Goal: Information Seeking & Learning: Check status

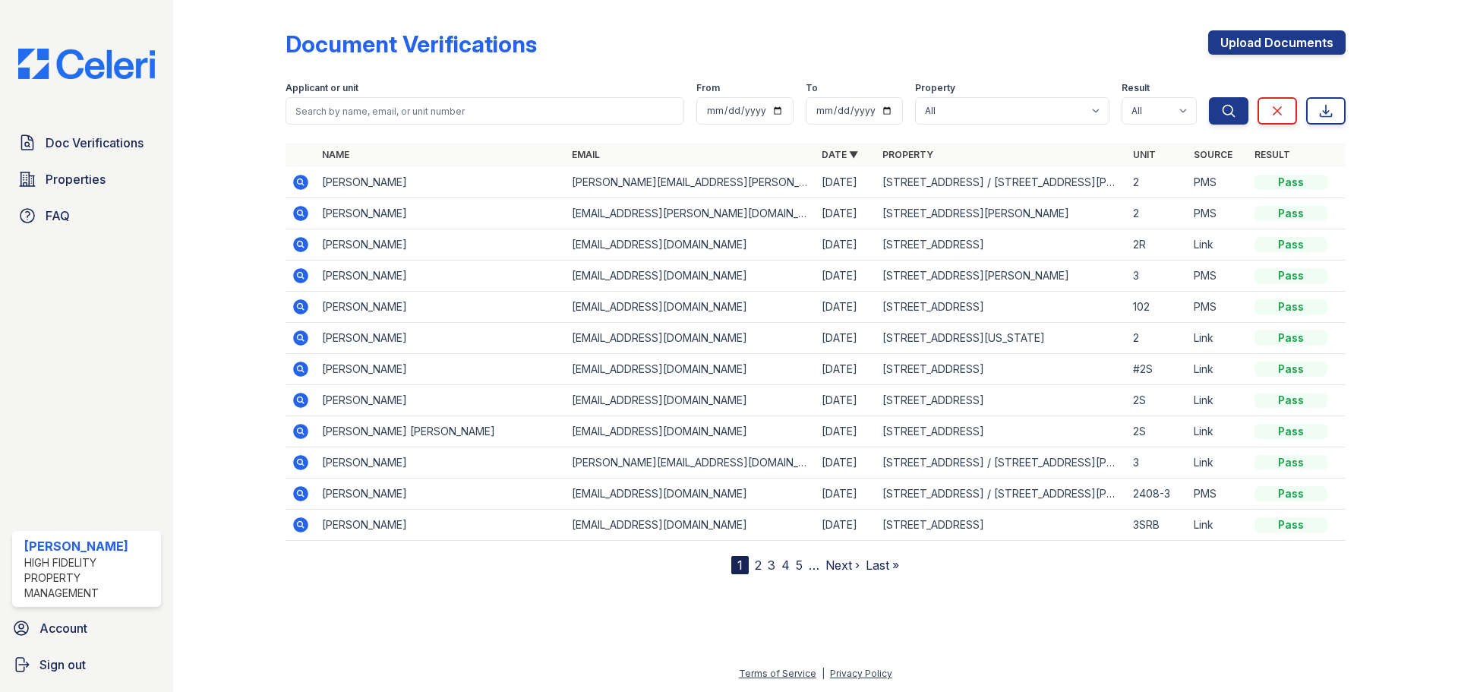
click at [1145, 615] on div at bounding box center [815, 631] width 1236 height 66
click at [1185, 608] on div at bounding box center [815, 631] width 1236 height 66
click at [1094, 600] on div at bounding box center [815, 631] width 1236 height 66
click at [948, 642] on div at bounding box center [815, 631] width 1236 height 66
click at [826, 33] on div "Document Verifications Upload Documents" at bounding box center [816, 49] width 1060 height 39
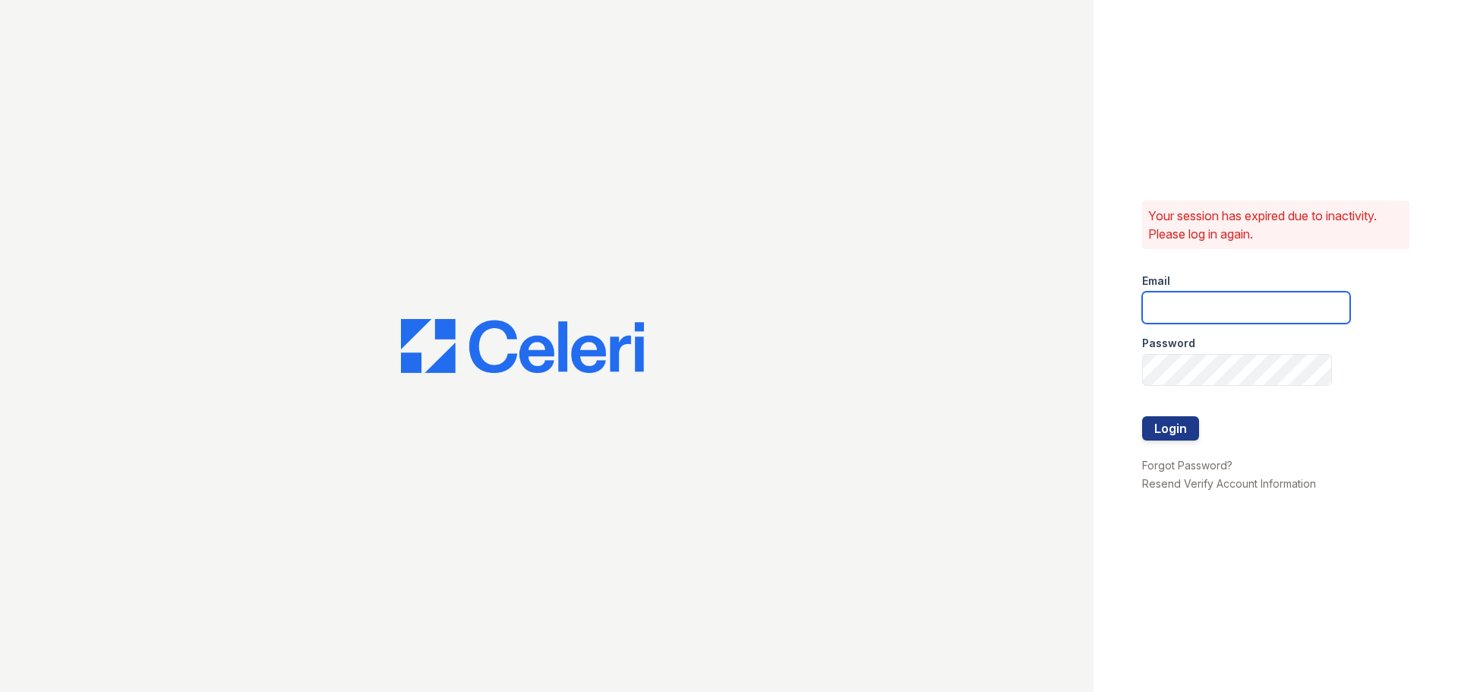
type input "caitlin@hifipm.com"
click at [1304, 319] on input "caitlin@hifipm.com" at bounding box center [1246, 308] width 208 height 32
click at [1176, 431] on button "Login" at bounding box center [1170, 428] width 57 height 24
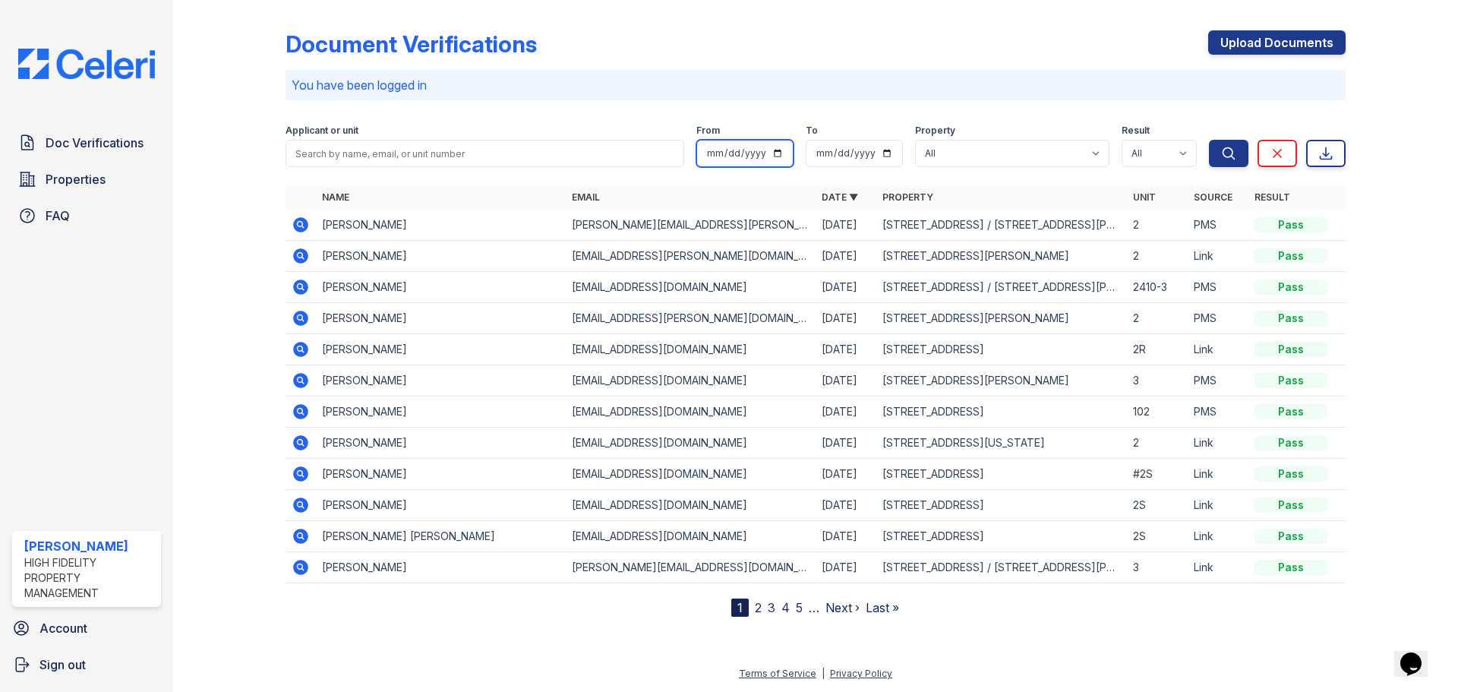
click at [776, 153] on input "date" at bounding box center [744, 153] width 97 height 27
type input "[DATE]"
click at [883, 155] on input "date" at bounding box center [854, 153] width 97 height 27
type input "2025-08-31"
click at [1221, 156] on icon "submit" at bounding box center [1228, 153] width 15 height 15
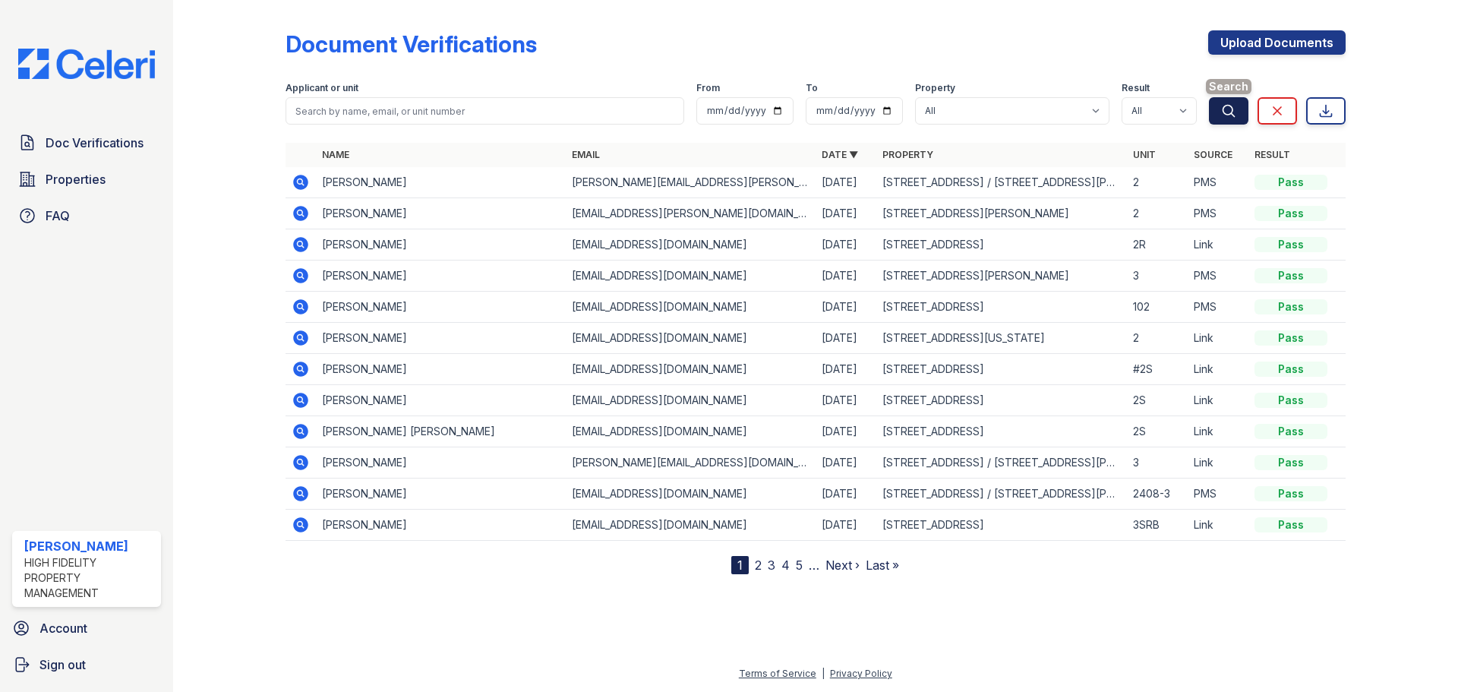
click at [1223, 109] on icon "submit" at bounding box center [1228, 110] width 11 height 11
click at [781, 111] on input "2025-08-01" at bounding box center [744, 110] width 97 height 27
type input "2025-09-01"
click at [895, 109] on input "[DATE]" at bounding box center [854, 110] width 97 height 27
click at [891, 112] on input "[DATE]" at bounding box center [854, 110] width 97 height 27
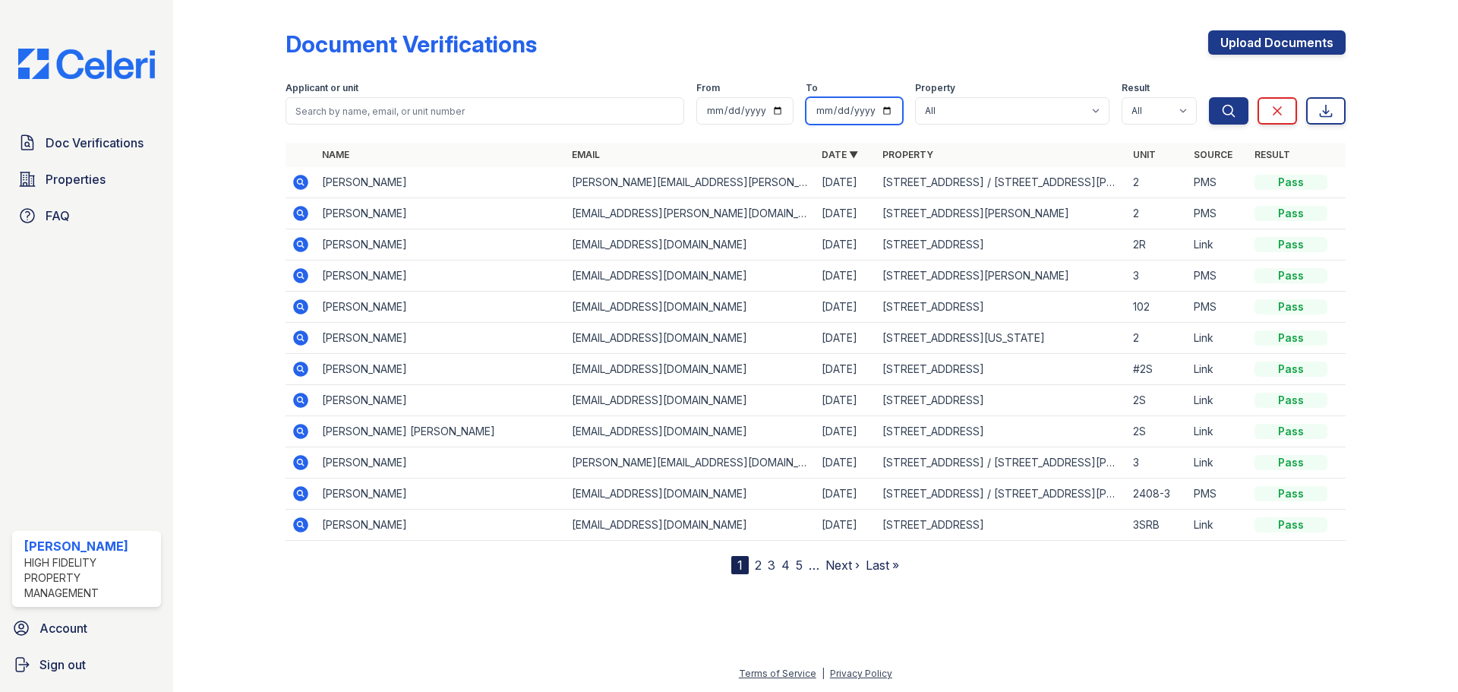
type input "2025-09-02"
click at [1236, 116] on icon "submit" at bounding box center [1228, 110] width 15 height 15
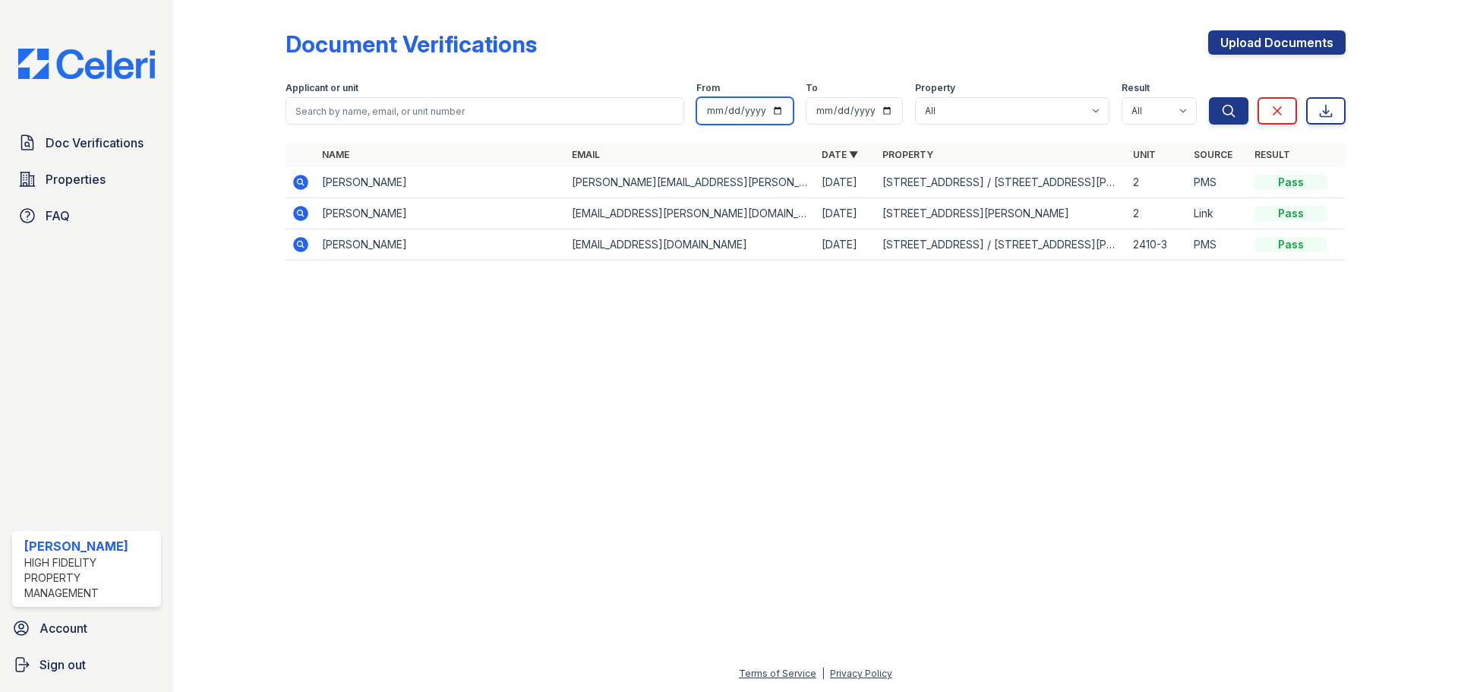
click at [779, 113] on input "2025-09-01" at bounding box center [744, 110] width 97 height 27
type input "[DATE]"
click at [881, 109] on input "2025-09-02" at bounding box center [854, 110] width 97 height 27
click at [886, 114] on input "2025-09-02" at bounding box center [854, 110] width 97 height 27
type input "[DATE]"
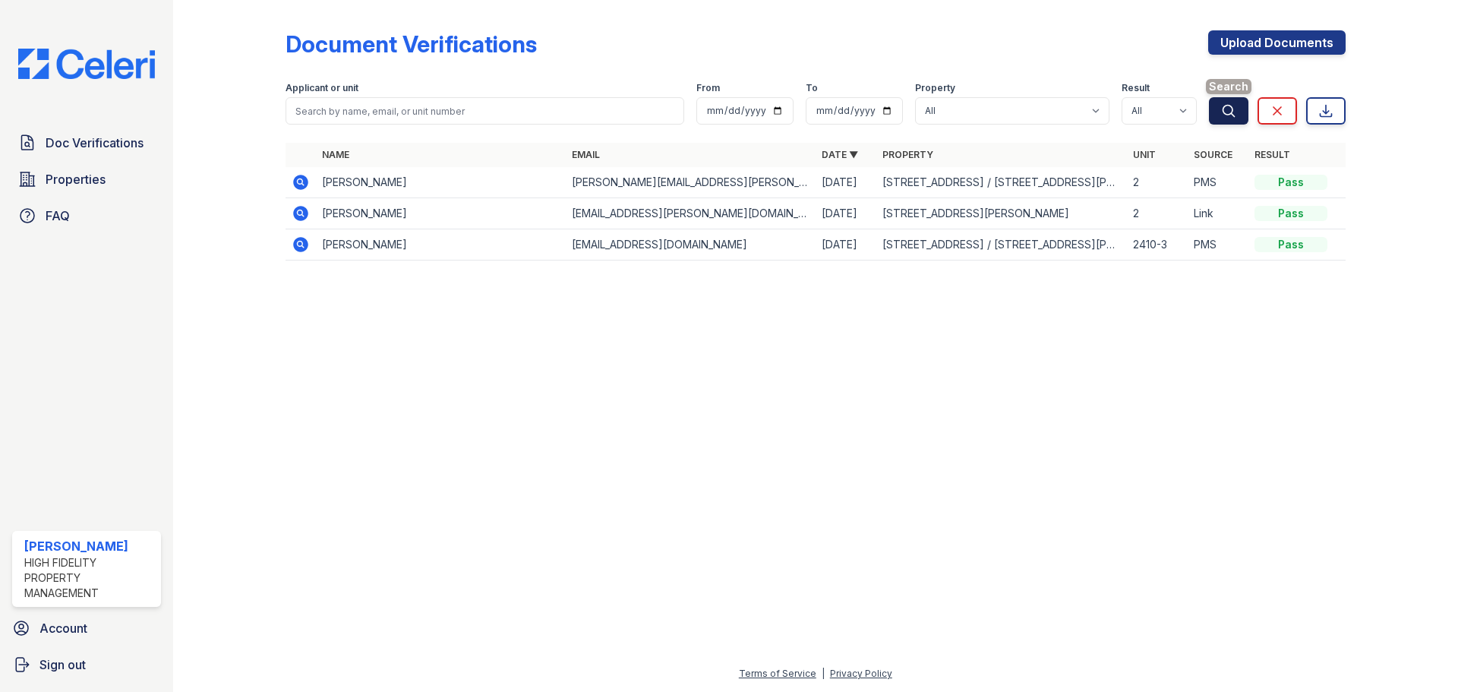
click at [1219, 115] on button "Search" at bounding box center [1228, 110] width 39 height 27
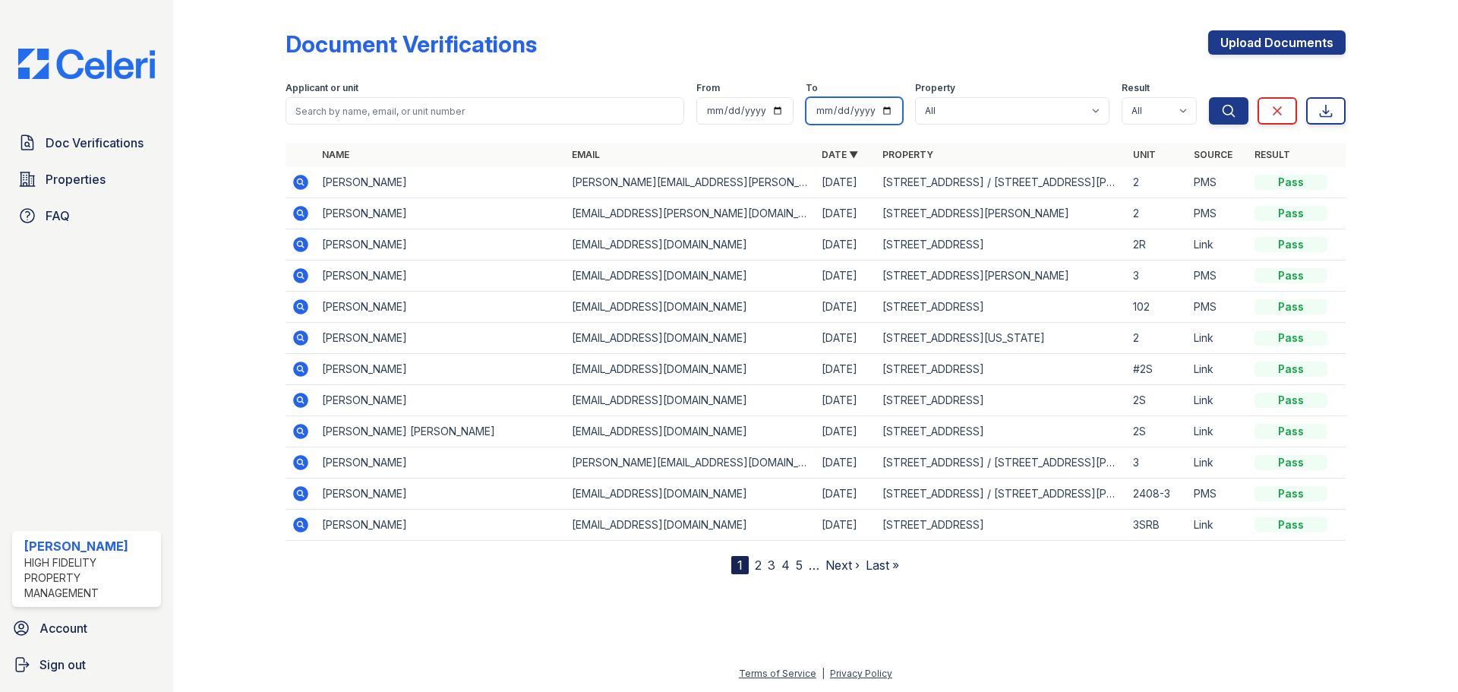
click at [891, 113] on input "[DATE]" at bounding box center [854, 110] width 97 height 27
type input "2025-08-30"
click at [1229, 118] on icon "submit" at bounding box center [1228, 110] width 15 height 15
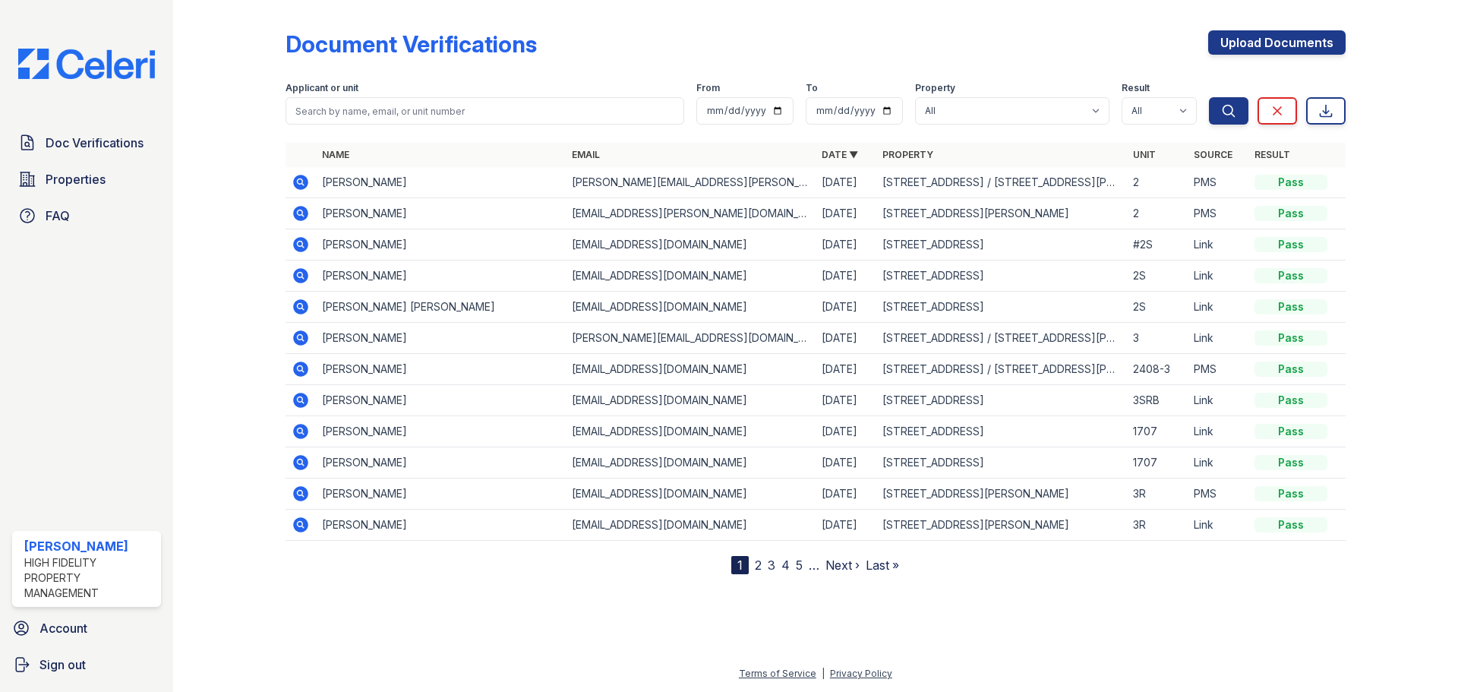
click at [945, 183] on td "[STREET_ADDRESS] / [STREET_ADDRESS][PERSON_NAME]" at bounding box center [1001, 182] width 250 height 31
click at [293, 182] on icon at bounding box center [301, 182] width 18 height 18
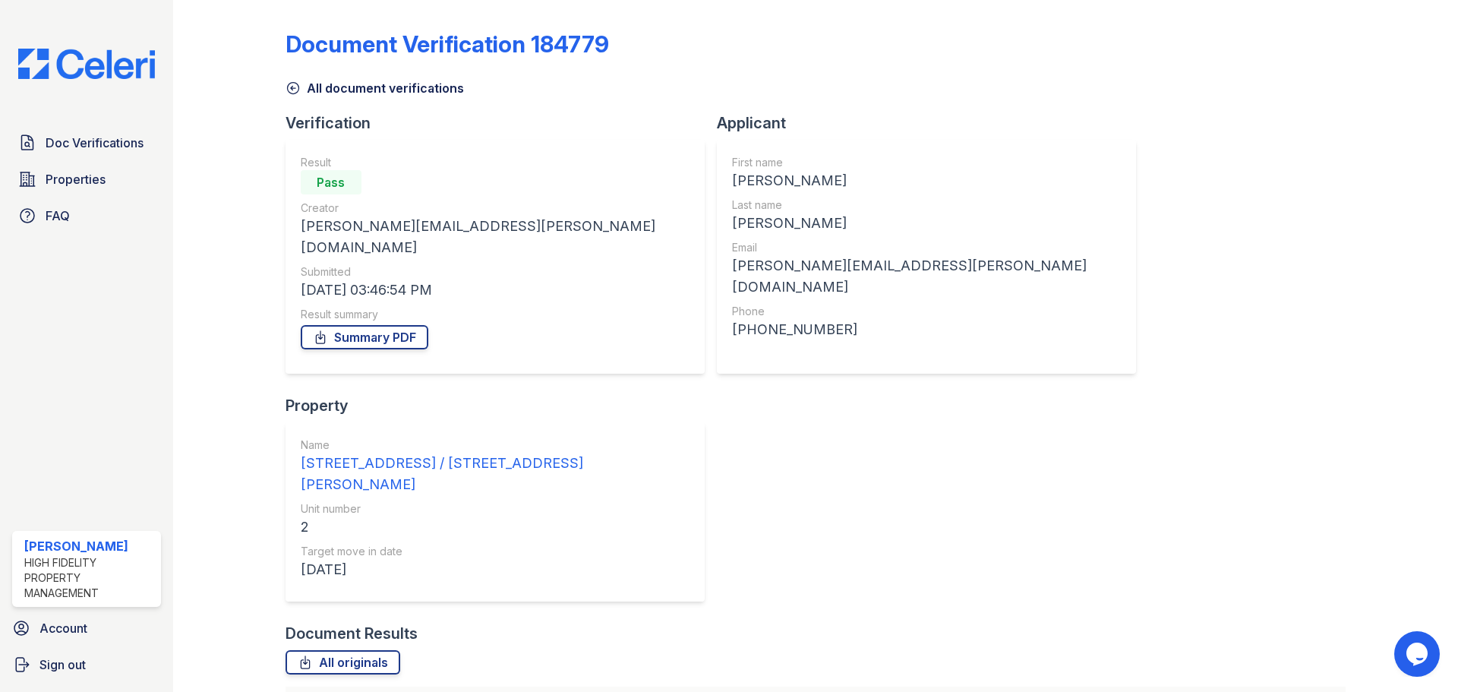
click at [728, 623] on div "Document Results" at bounding box center [816, 633] width 1060 height 21
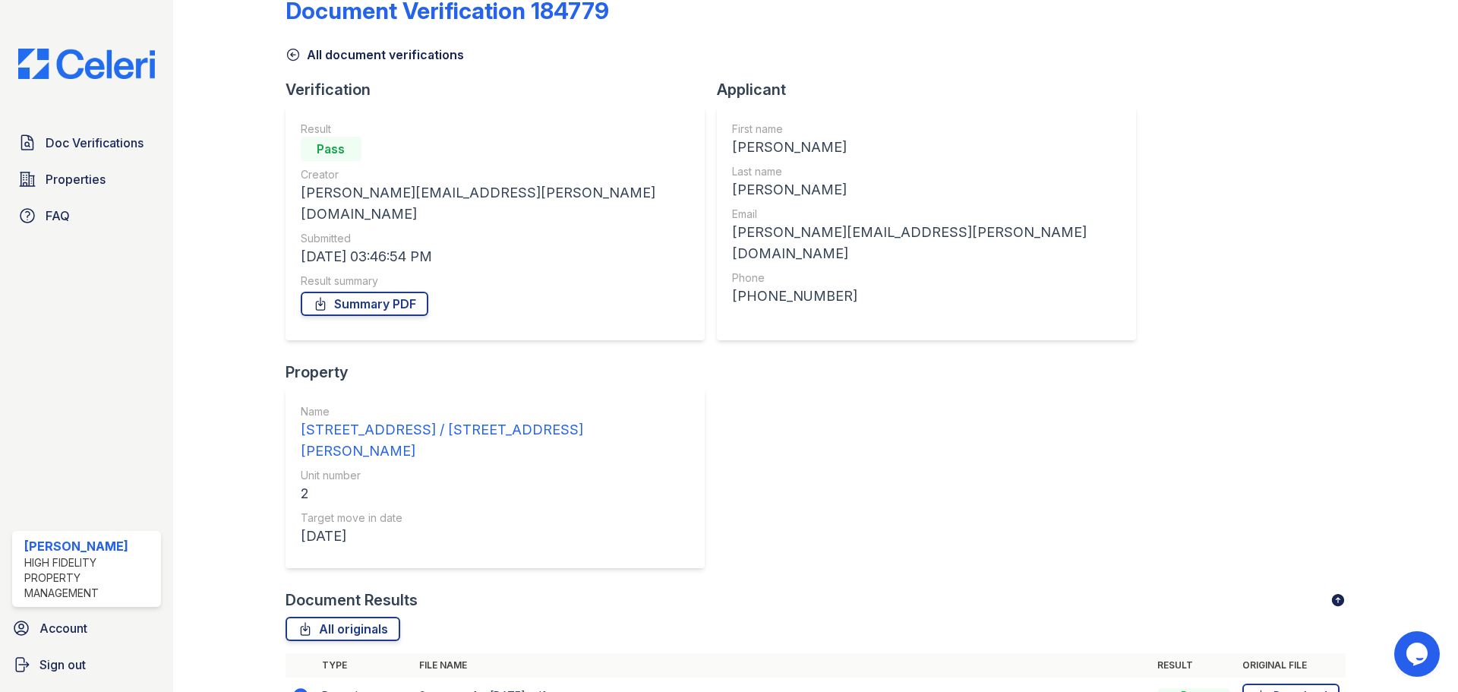
scroll to position [60, 0]
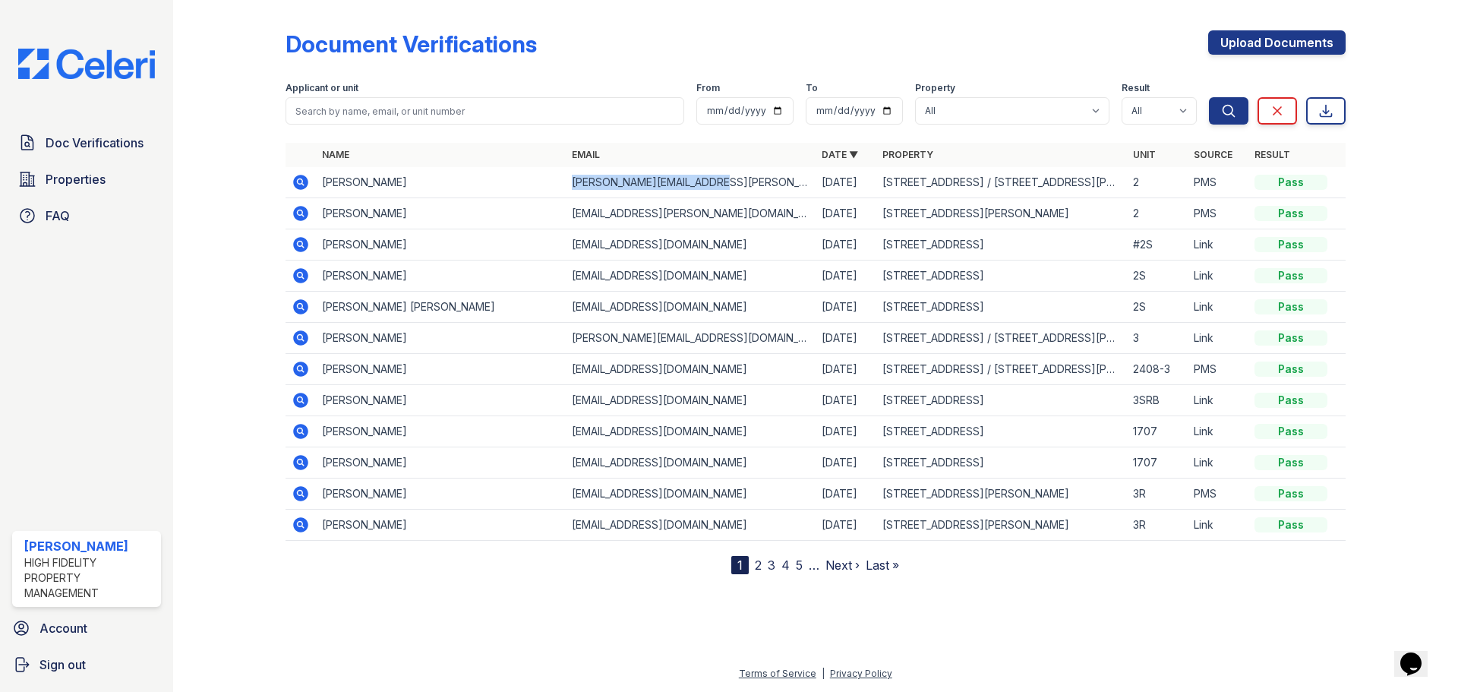
drag, startPoint x: 715, startPoint y: 176, endPoint x: 573, endPoint y: 180, distance: 142.1
click at [573, 180] on td "[PERSON_NAME][EMAIL_ADDRESS][PERSON_NAME][DOMAIN_NAME]" at bounding box center [691, 182] width 250 height 31
copy td "[PERSON_NAME][EMAIL_ADDRESS][PERSON_NAME][DOMAIN_NAME]"
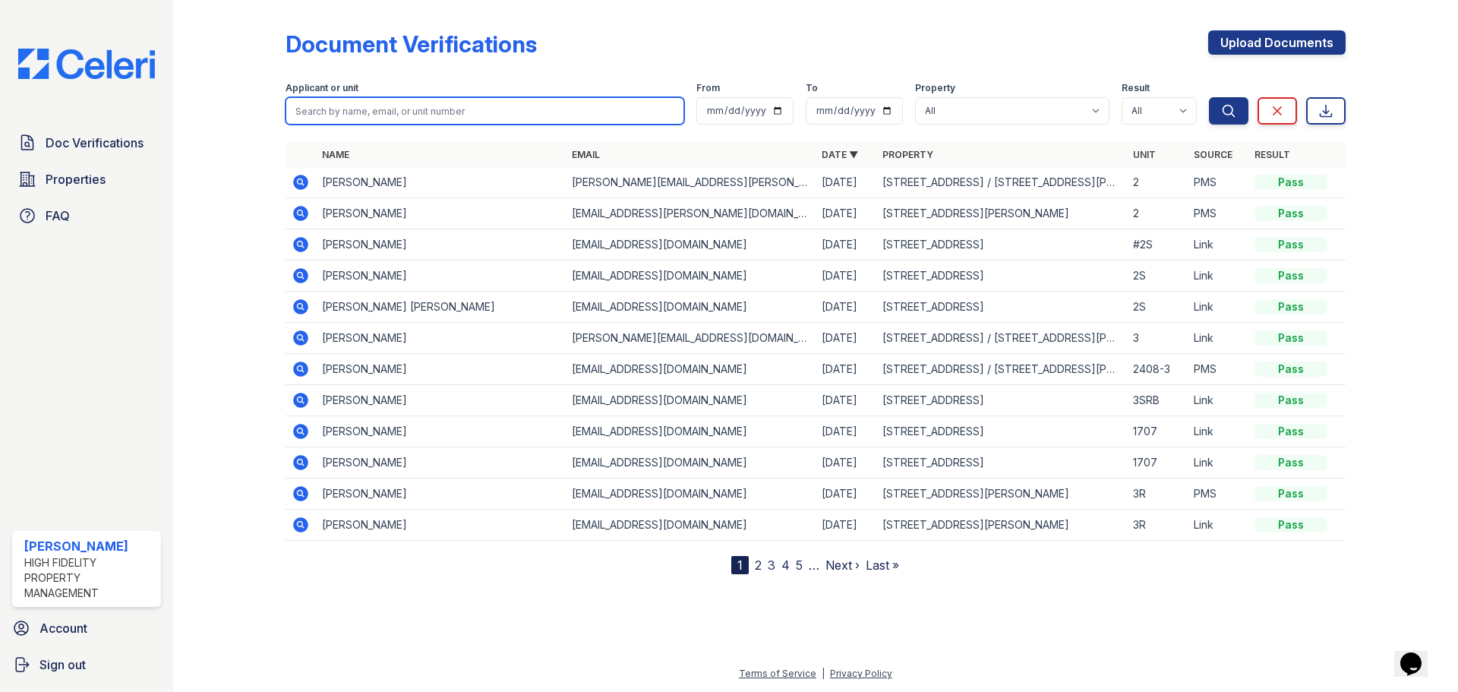
click at [564, 118] on input "search" at bounding box center [485, 110] width 399 height 27
paste input "[PERSON_NAME][EMAIL_ADDRESS][PERSON_NAME][DOMAIN_NAME]"
type input "[PERSON_NAME][EMAIL_ADDRESS][PERSON_NAME][DOMAIN_NAME]"
click at [1209, 97] on button "Search" at bounding box center [1228, 110] width 39 height 27
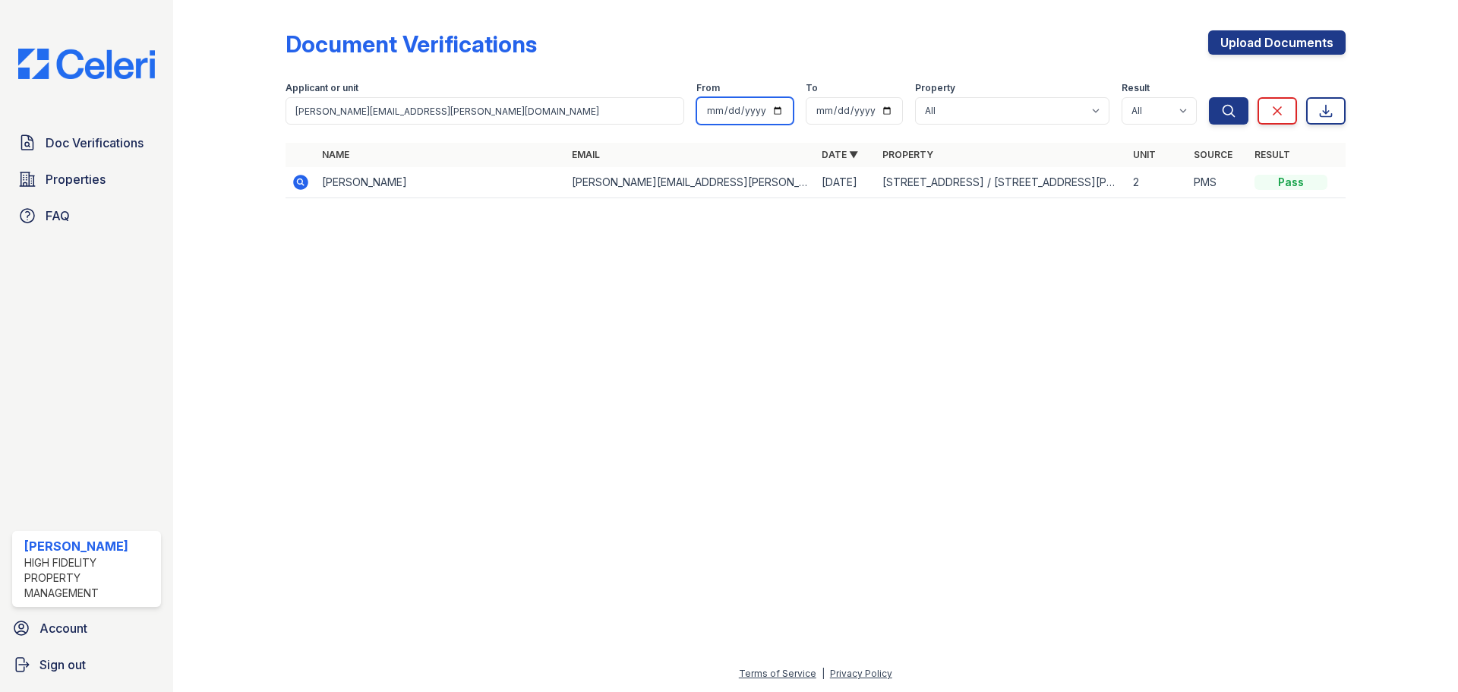
click at [775, 109] on input "[DATE]" at bounding box center [744, 110] width 97 height 27
click at [891, 109] on input "2025-08-30" at bounding box center [854, 110] width 97 height 27
click at [1240, 99] on button "Search" at bounding box center [1228, 110] width 39 height 27
click at [1229, 103] on button "Search" at bounding box center [1228, 110] width 39 height 27
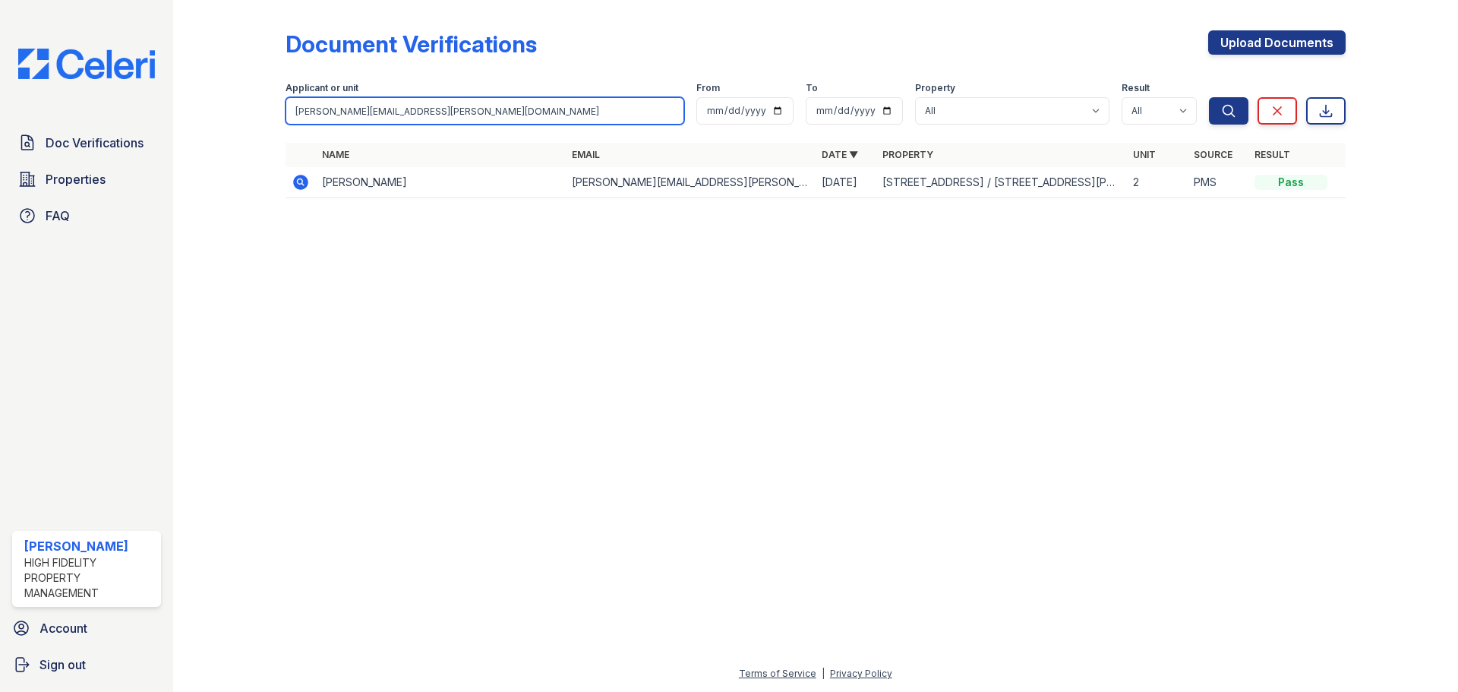
click at [640, 102] on input "[PERSON_NAME][EMAIL_ADDRESS][PERSON_NAME][DOMAIN_NAME]" at bounding box center [485, 110] width 399 height 27
click at [639, 101] on input "[PERSON_NAME][EMAIL_ADDRESS][PERSON_NAME][DOMAIN_NAME]" at bounding box center [485, 110] width 399 height 27
click at [670, 109] on input "[PERSON_NAME][EMAIL_ADDRESS][PERSON_NAME][DOMAIN_NAME]" at bounding box center [485, 110] width 399 height 27
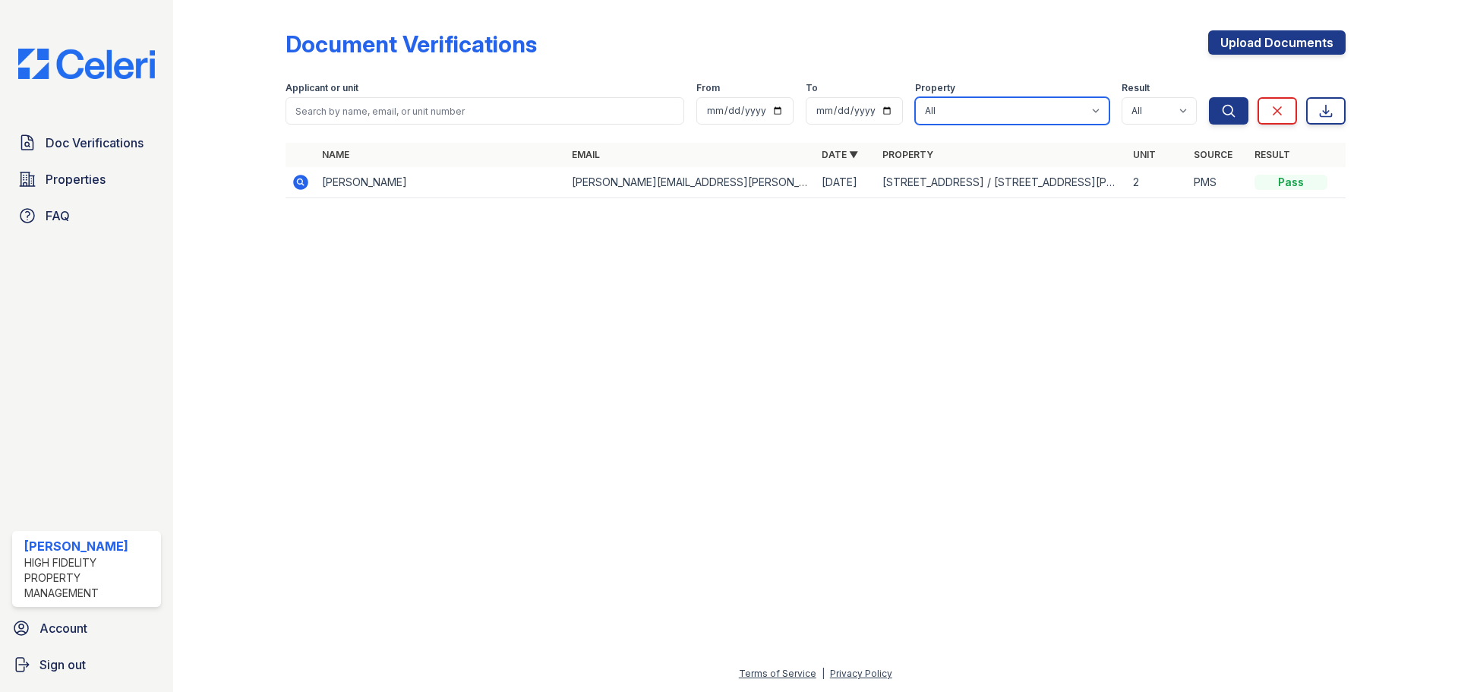
click at [1073, 109] on select "All [STREET_ADDRESS][GEOGRAPHIC_DATA][US_STATE][STREET_ADDRESS] [STREET_ADDRESS…" at bounding box center [1012, 110] width 194 height 27
select select "486"
click at [915, 97] on select "All [STREET_ADDRESS][GEOGRAPHIC_DATA][US_STATE][STREET_ADDRESS] [STREET_ADDRESS…" at bounding box center [1012, 110] width 194 height 27
click at [779, 109] on input "date" at bounding box center [744, 110] width 97 height 27
type input "[DATE]"
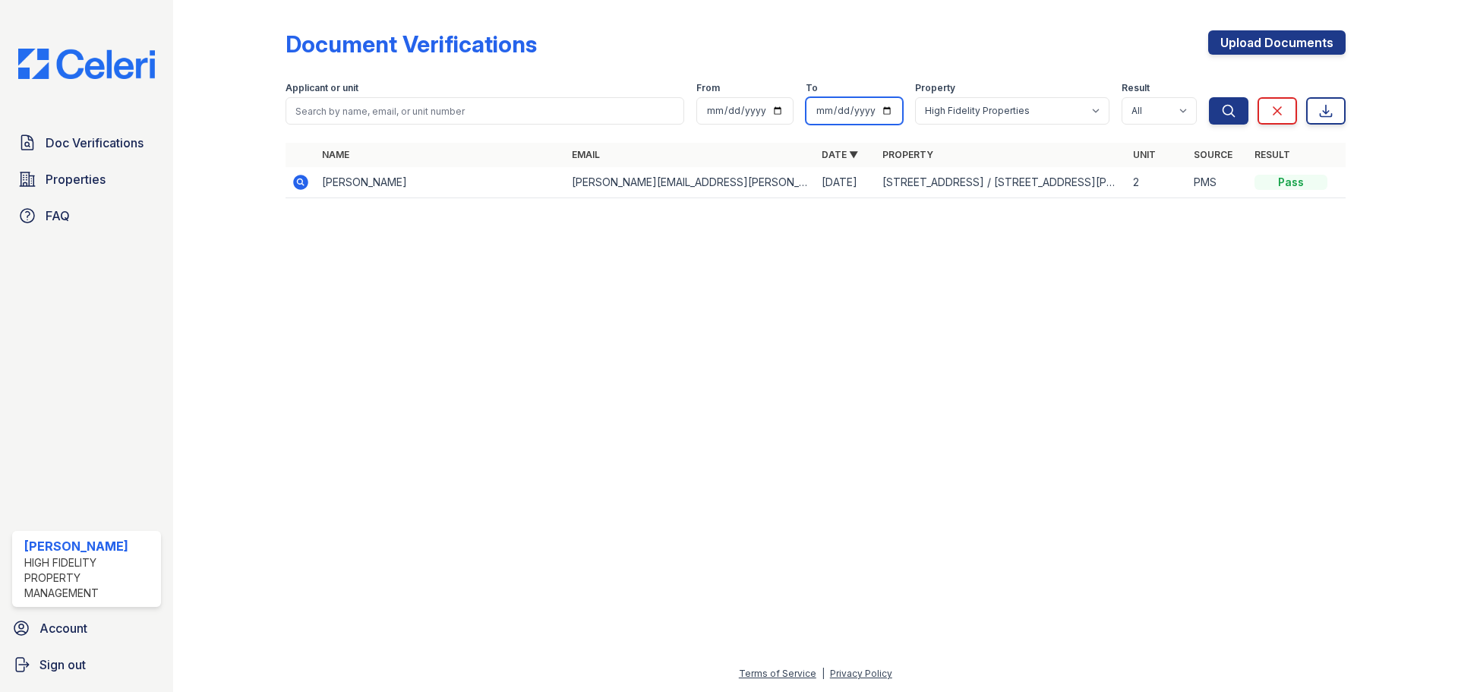
click at [882, 109] on input "date" at bounding box center [854, 110] width 97 height 27
type input "[DATE]"
click at [1240, 107] on button "Search" at bounding box center [1228, 110] width 39 height 27
click at [299, 179] on icon at bounding box center [301, 182] width 18 height 18
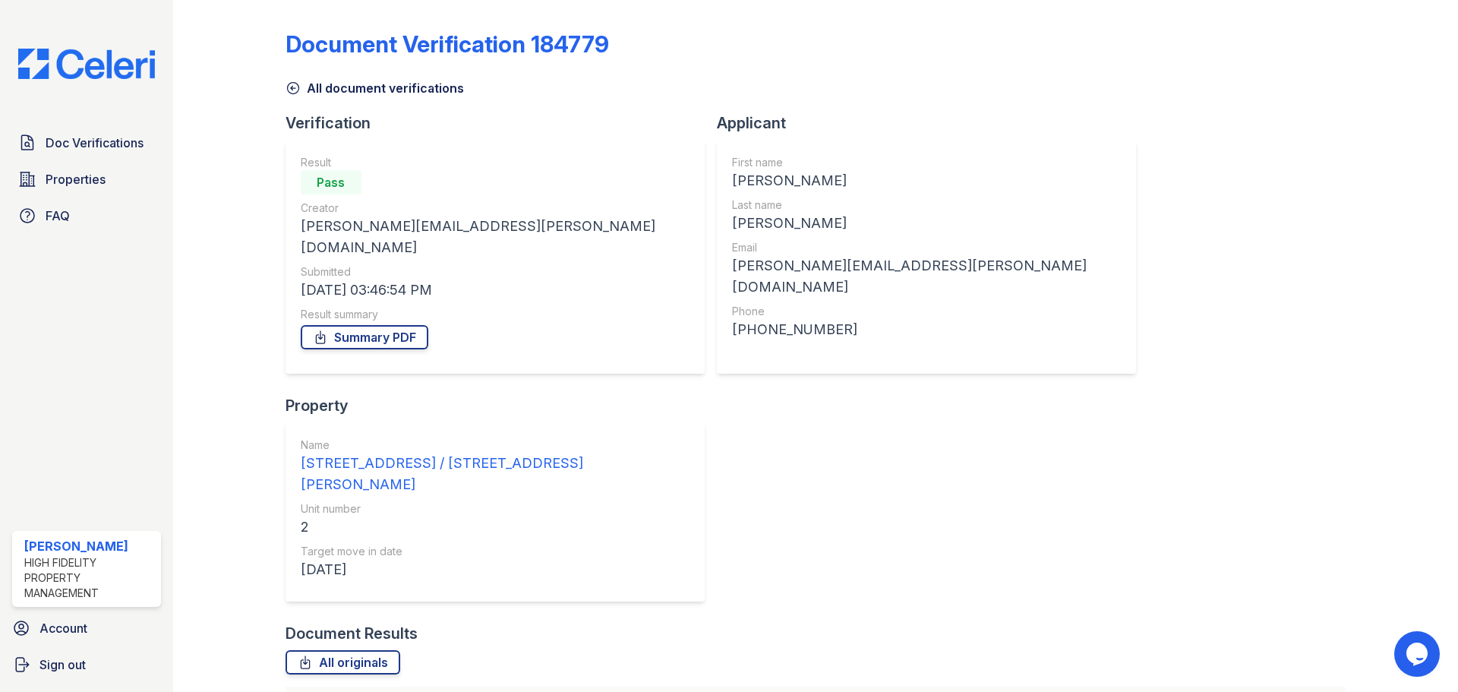
click at [1285, 185] on div "Document Verification 184779 All document verifications Verification Result Pas…" at bounding box center [816, 477] width 1060 height 943
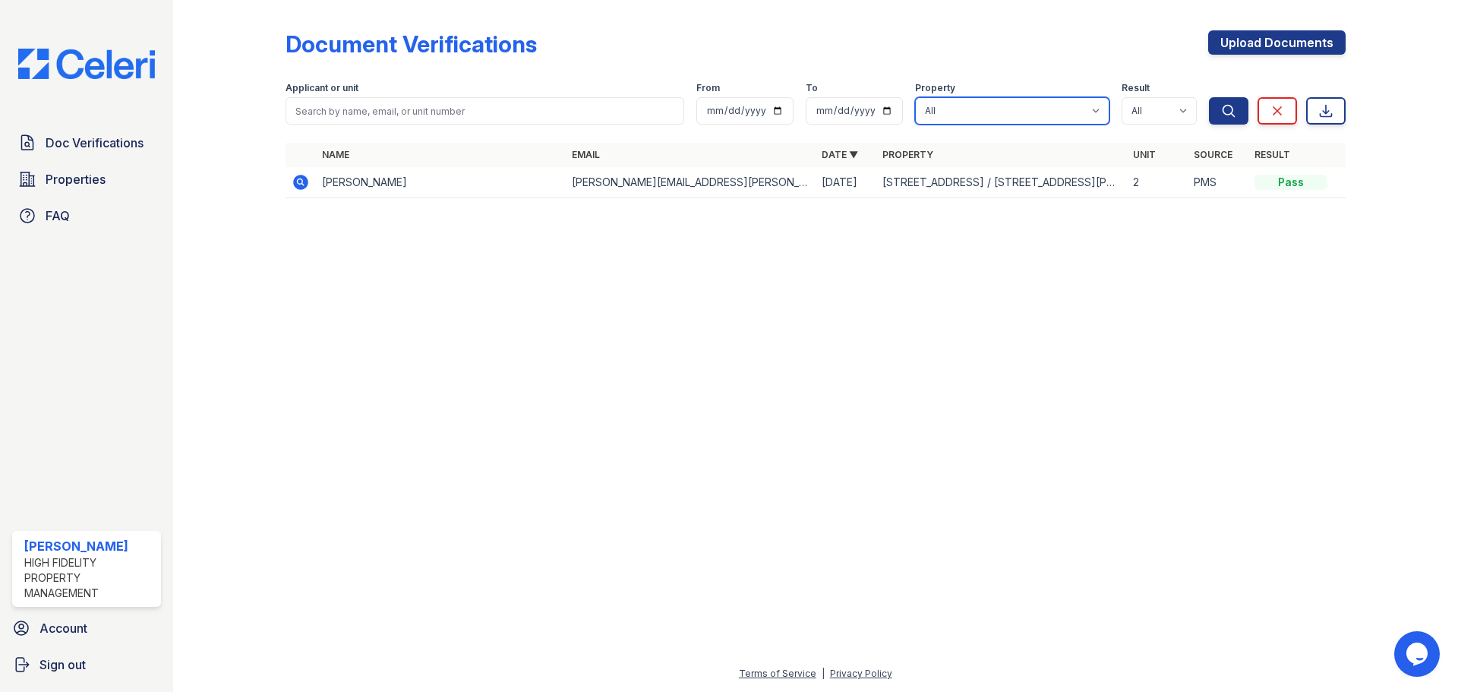
click at [1001, 109] on select "All [STREET_ADDRESS][GEOGRAPHIC_DATA][US_STATE][STREET_ADDRESS] [STREET_ADDRESS…" at bounding box center [1012, 110] width 194 height 27
select select "486"
click at [915, 97] on select "All [STREET_ADDRESS][GEOGRAPHIC_DATA][US_STATE][STREET_ADDRESS] [STREET_ADDRESS…" at bounding box center [1012, 110] width 194 height 27
click at [1226, 117] on icon "submit" at bounding box center [1228, 110] width 15 height 15
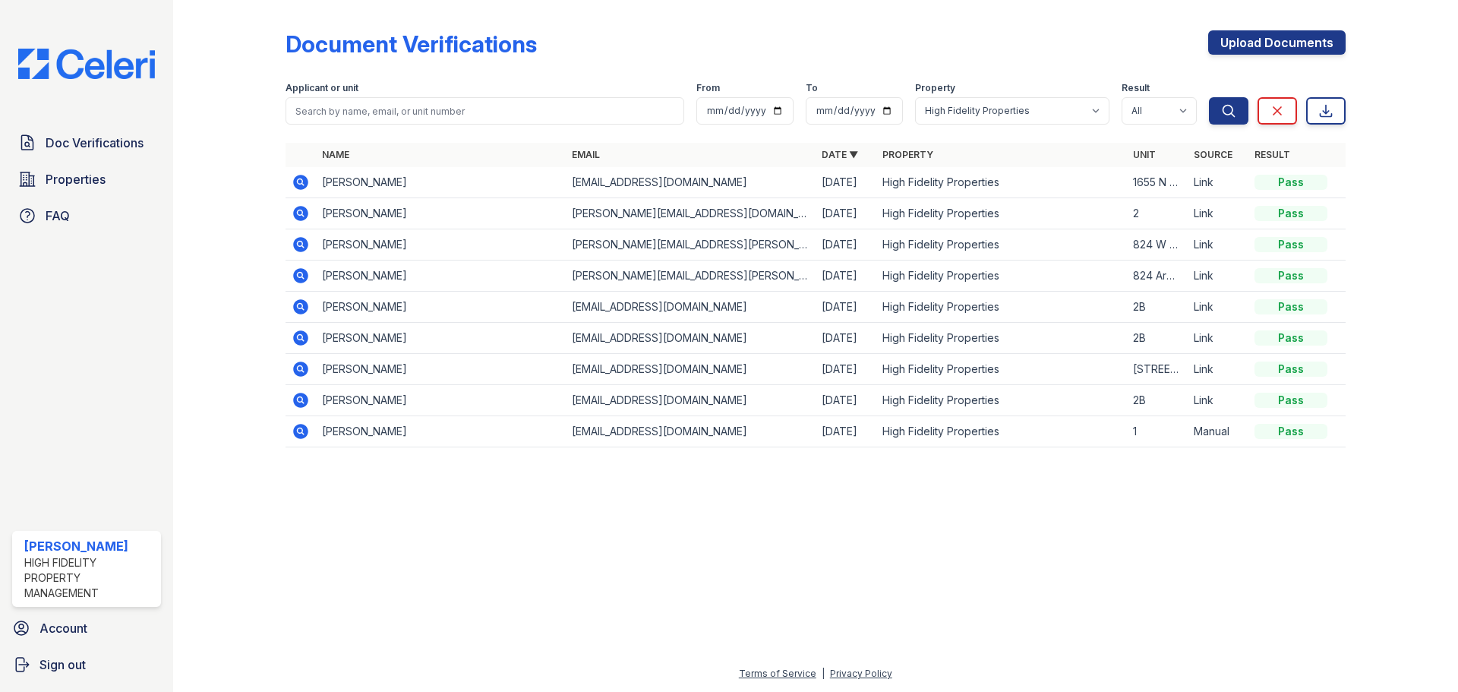
click at [812, 477] on div "Document Verifications Upload Documents Filter Applicant or unit From [DATE] To…" at bounding box center [815, 243] width 1236 height 487
click at [447, 160] on th "Name" at bounding box center [441, 155] width 250 height 24
click at [319, 159] on th "Name" at bounding box center [441, 155] width 250 height 24
click at [623, 165] on th "Email" at bounding box center [691, 155] width 250 height 24
click at [617, 158] on th "Email" at bounding box center [691, 155] width 250 height 24
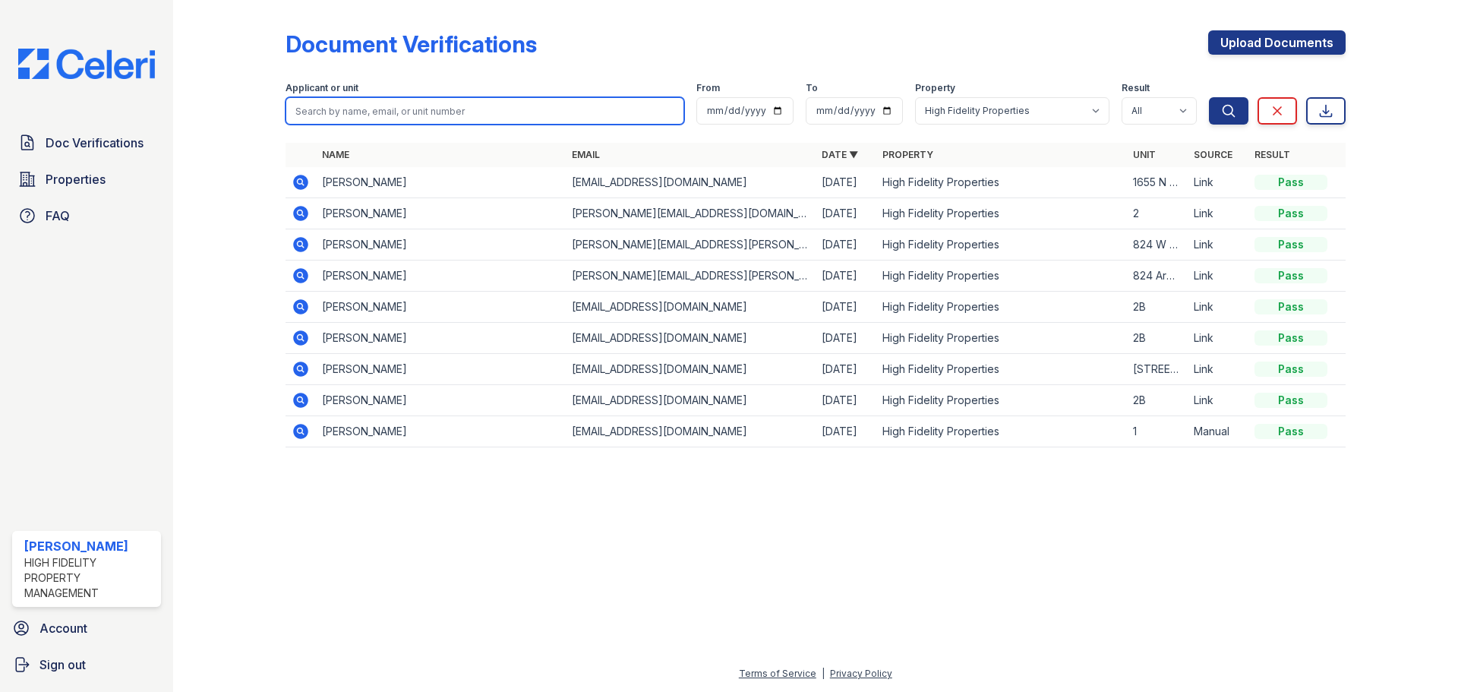
click at [397, 112] on input "search" at bounding box center [485, 110] width 399 height 27
click at [463, 106] on input "search" at bounding box center [485, 110] width 399 height 27
paste input "[EMAIL_ADDRESS][DOMAIN_NAME]"
type input "[EMAIL_ADDRESS][DOMAIN_NAME]"
click at [1209, 97] on button "Search" at bounding box center [1228, 110] width 39 height 27
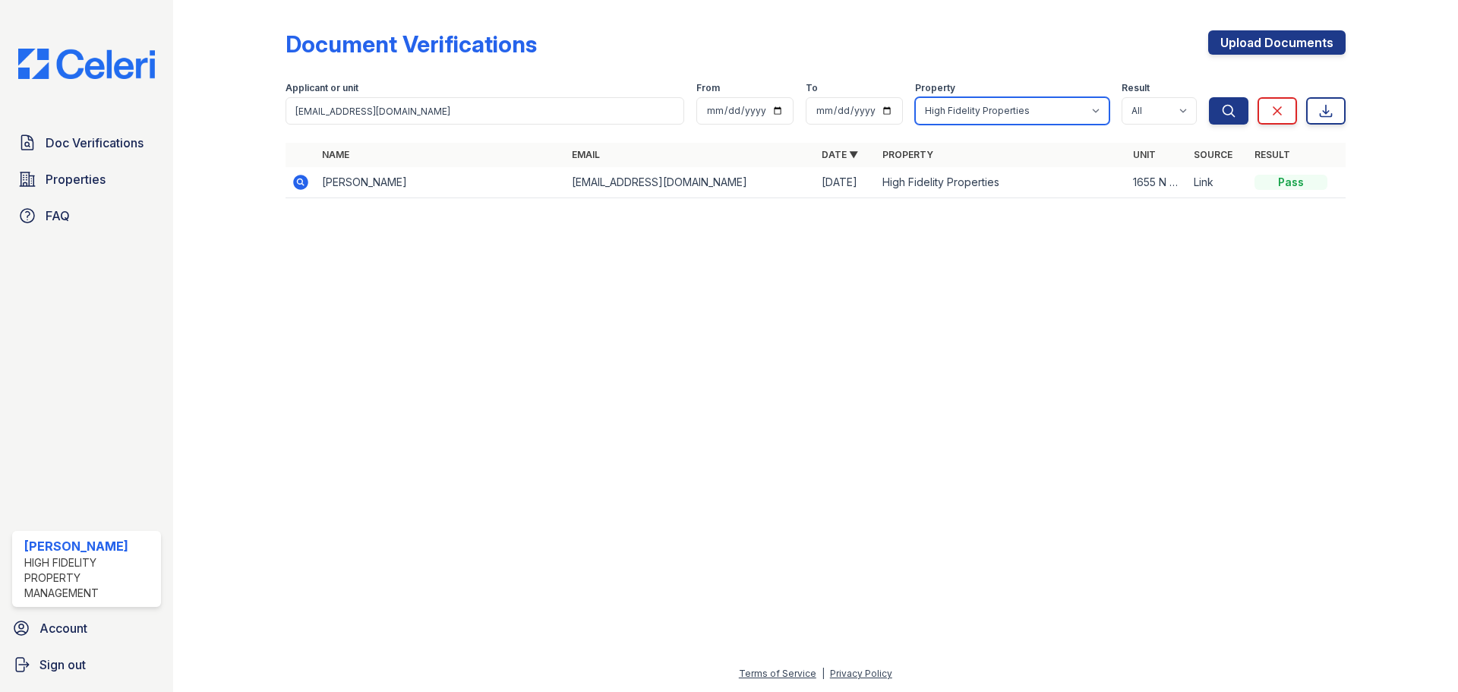
click at [1019, 106] on select "All [STREET_ADDRESS][GEOGRAPHIC_DATA][US_STATE][STREET_ADDRESS] [STREET_ADDRESS…" at bounding box center [1012, 110] width 194 height 27
select select
click at [915, 97] on select "All [STREET_ADDRESS][GEOGRAPHIC_DATA][US_STATE][STREET_ADDRESS] [STREET_ADDRESS…" at bounding box center [1012, 110] width 194 height 27
click at [1228, 103] on button "Search" at bounding box center [1228, 110] width 39 height 27
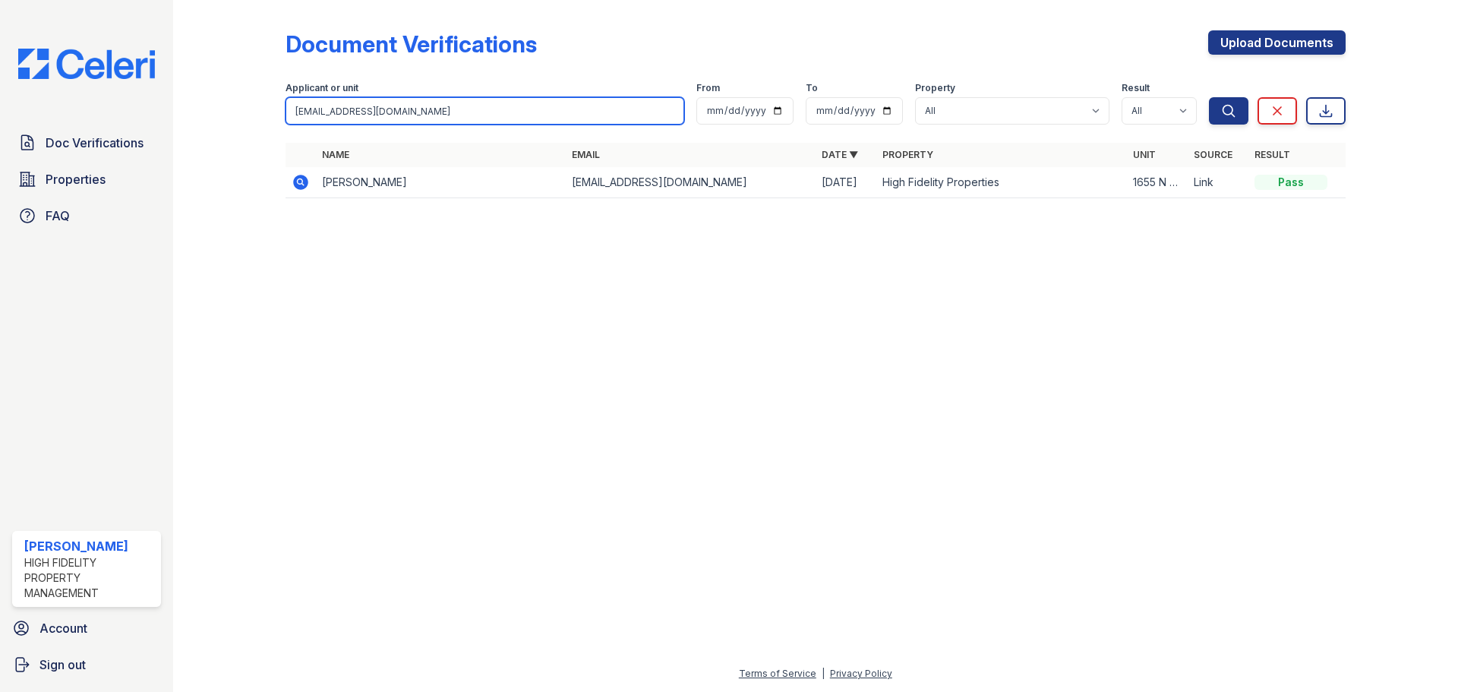
click at [449, 108] on input "[EMAIL_ADDRESS][DOMAIN_NAME]" at bounding box center [485, 110] width 399 height 27
click at [450, 108] on input "[EMAIL_ADDRESS][DOMAIN_NAME]" at bounding box center [485, 110] width 399 height 27
paste input "[PERSON_NAME]@hot"
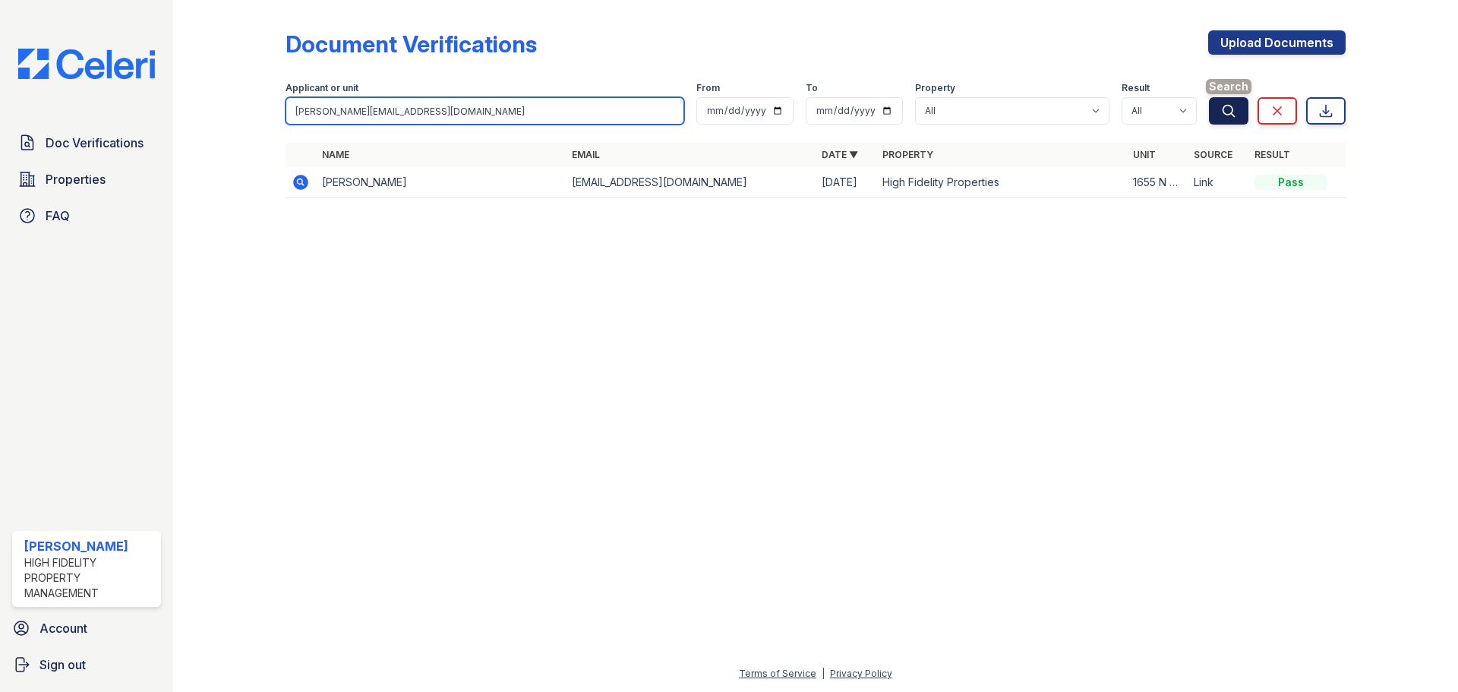
type input "[PERSON_NAME][EMAIL_ADDRESS][DOMAIN_NAME]"
click at [1221, 112] on icon "submit" at bounding box center [1228, 110] width 15 height 15
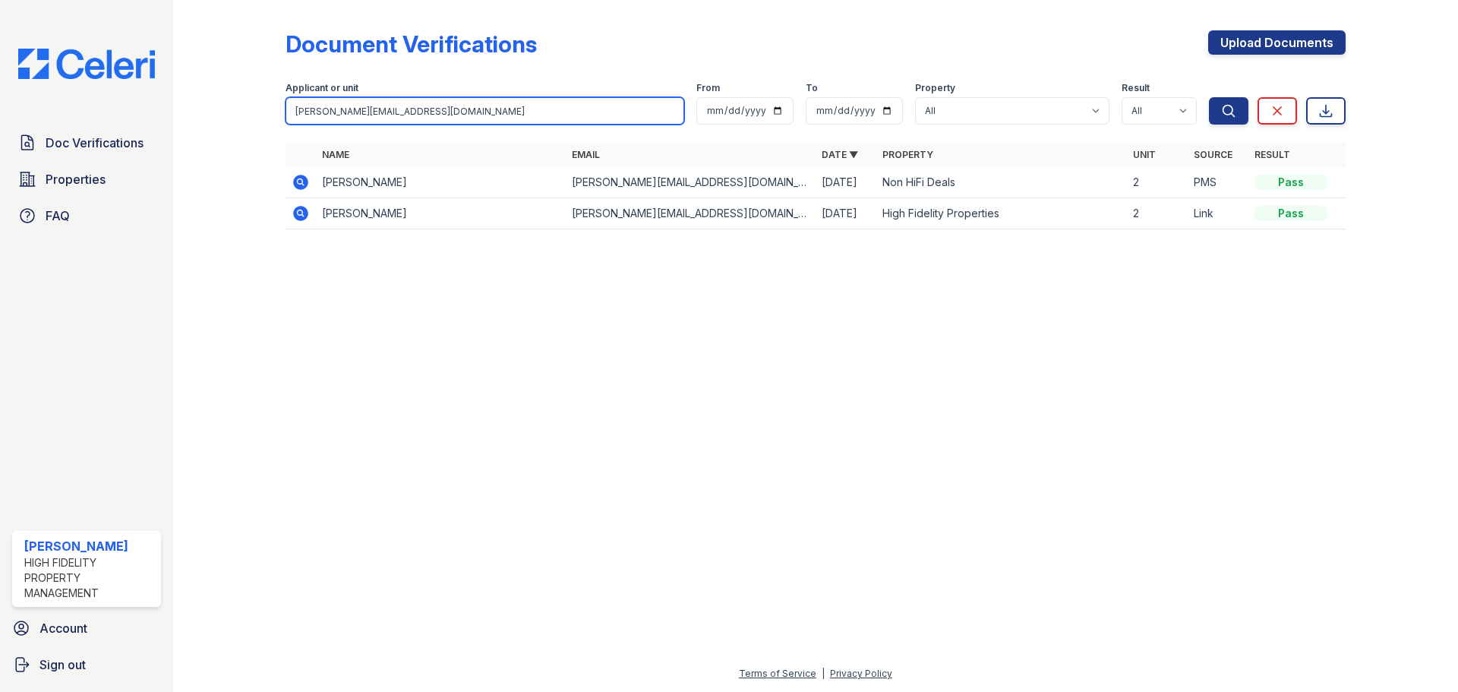
click at [511, 106] on input "[PERSON_NAME][EMAIL_ADDRESS][DOMAIN_NAME]" at bounding box center [485, 110] width 399 height 27
paste input "[PERSON_NAME].[PERSON_NAME]@g"
type input "[PERSON_NAME][EMAIL_ADDRESS][PERSON_NAME][DOMAIN_NAME]"
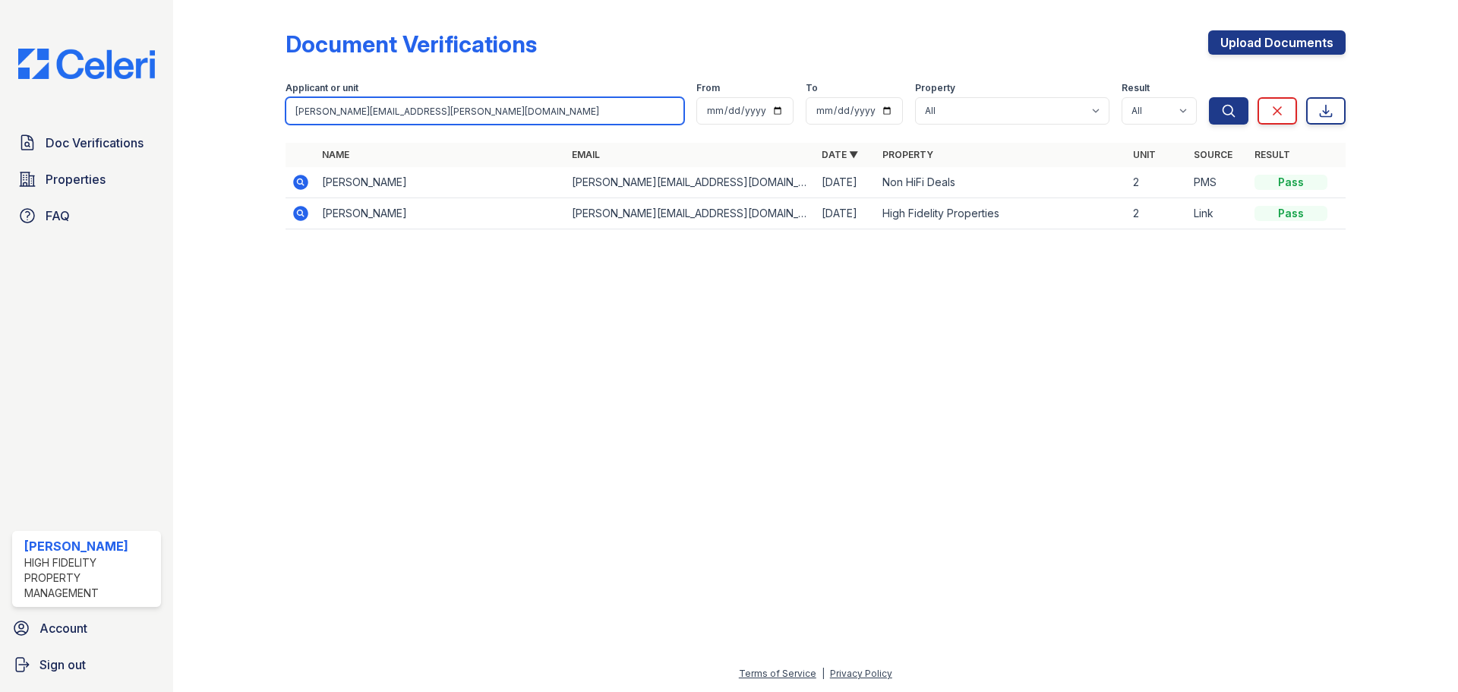
click at [1209, 97] on button "Search" at bounding box center [1228, 110] width 39 height 27
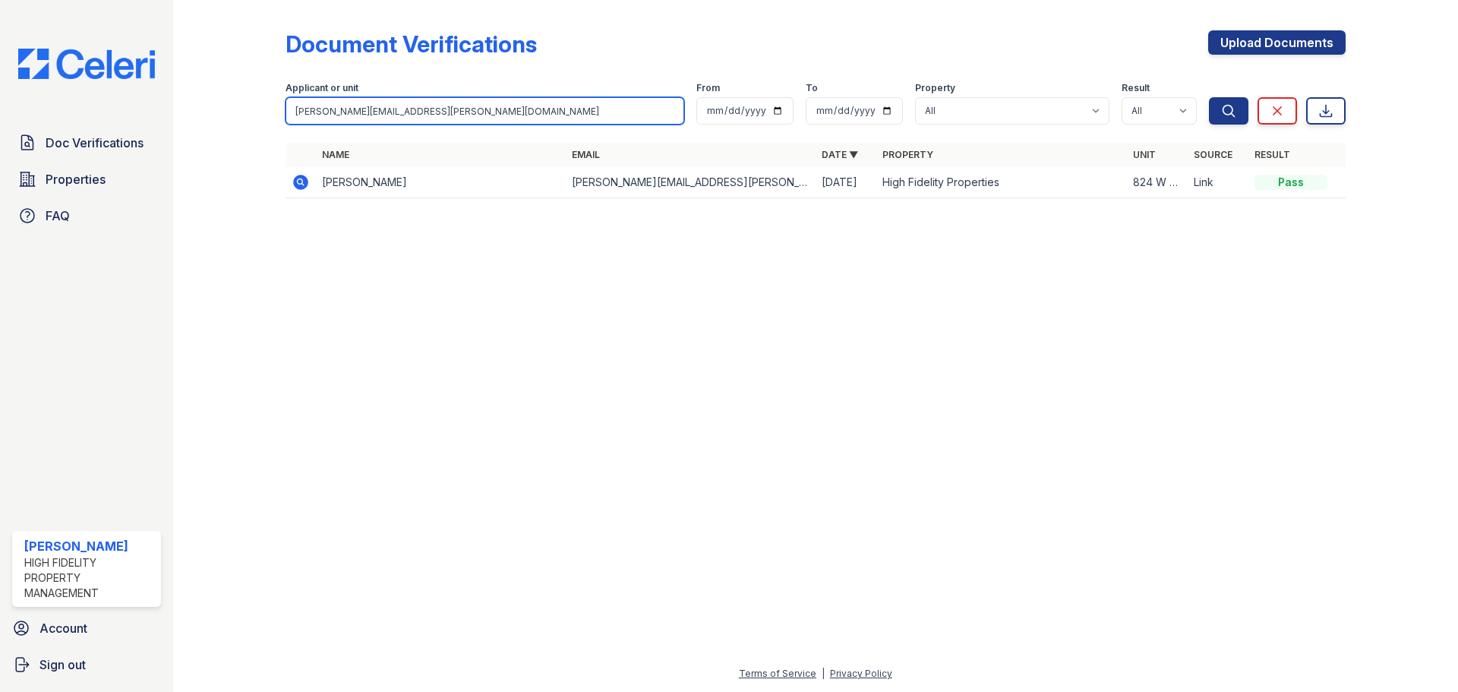
click at [485, 116] on input "[PERSON_NAME][EMAIL_ADDRESS][PERSON_NAME][DOMAIN_NAME]" at bounding box center [485, 110] width 399 height 27
paste input "[PERSON_NAME]@phmg"
type input "[PERSON_NAME][EMAIL_ADDRESS][PERSON_NAME][DOMAIN_NAME]"
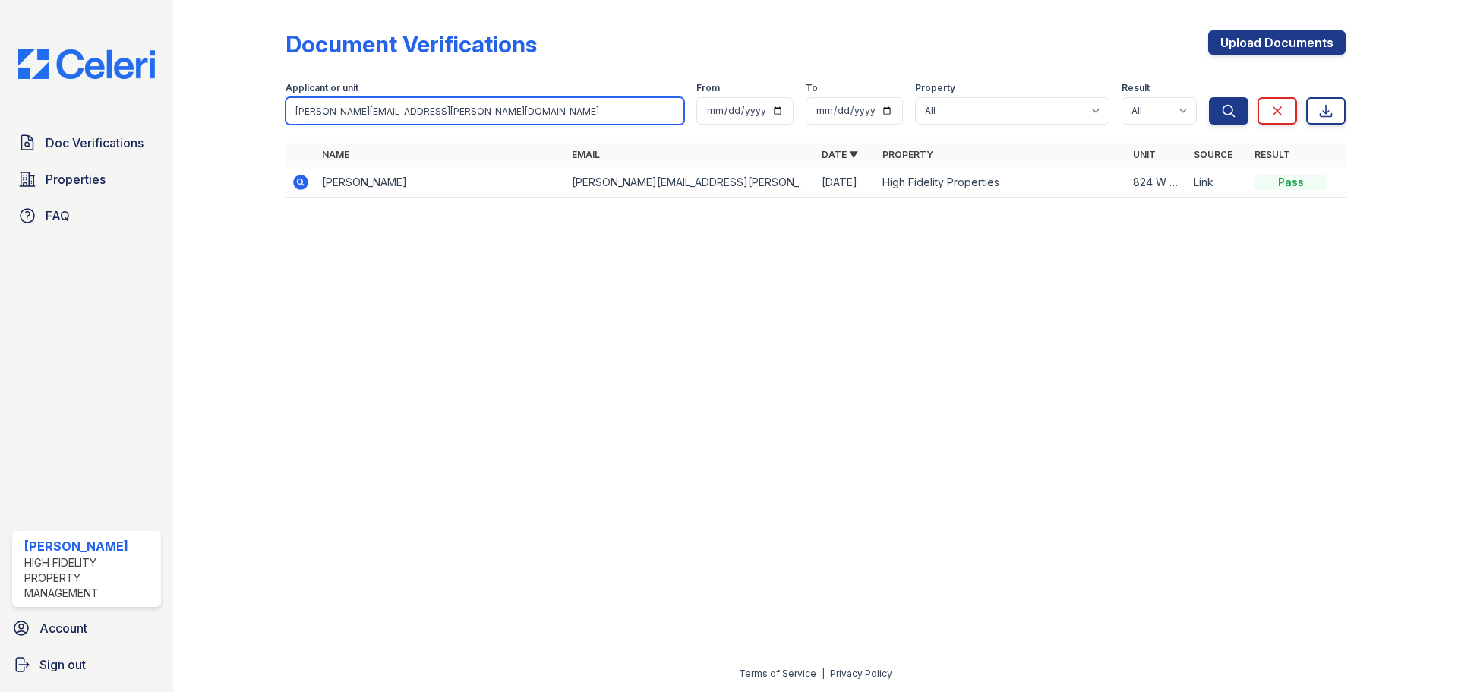
click at [1209, 97] on button "Search" at bounding box center [1228, 110] width 39 height 27
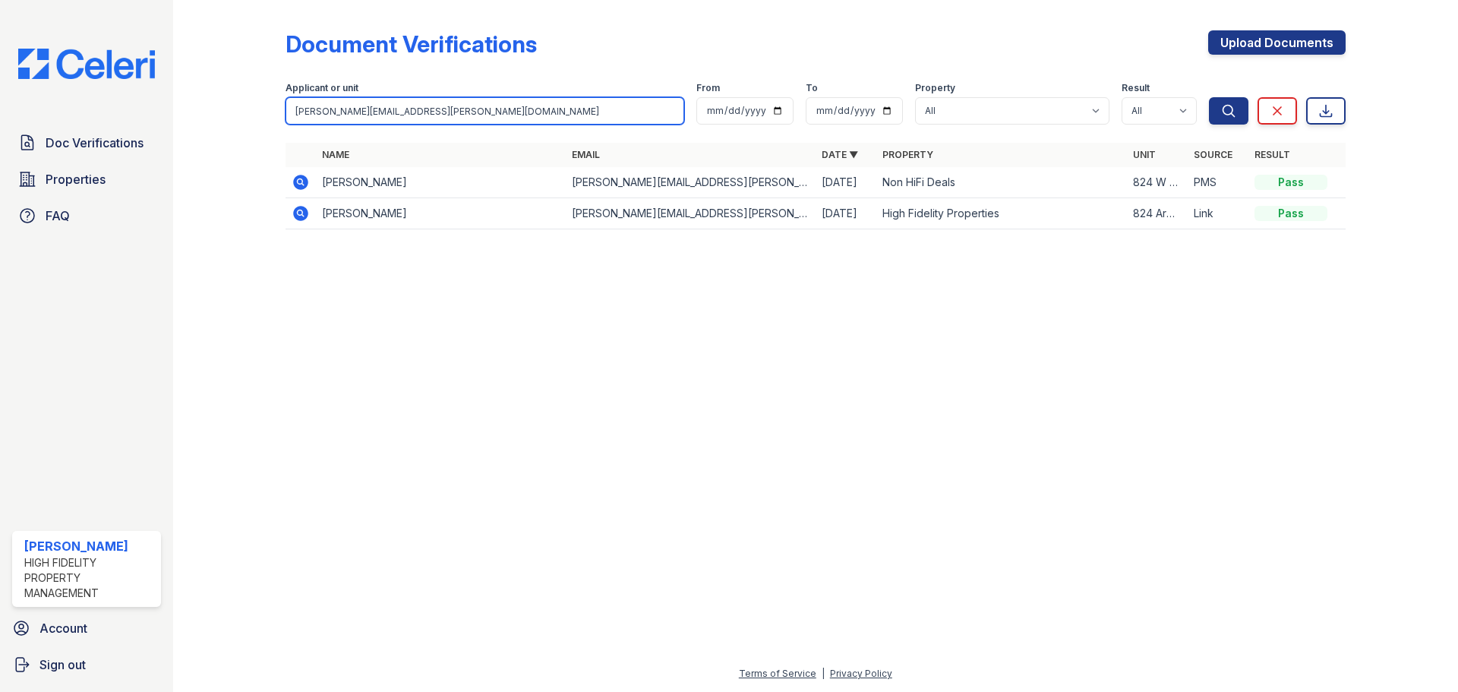
click at [396, 121] on input "[PERSON_NAME][EMAIL_ADDRESS][PERSON_NAME][DOMAIN_NAME]" at bounding box center [485, 110] width 399 height 27
paste input "[EMAIL_ADDRESS]"
type input "[EMAIL_ADDRESS][DOMAIN_NAME]"
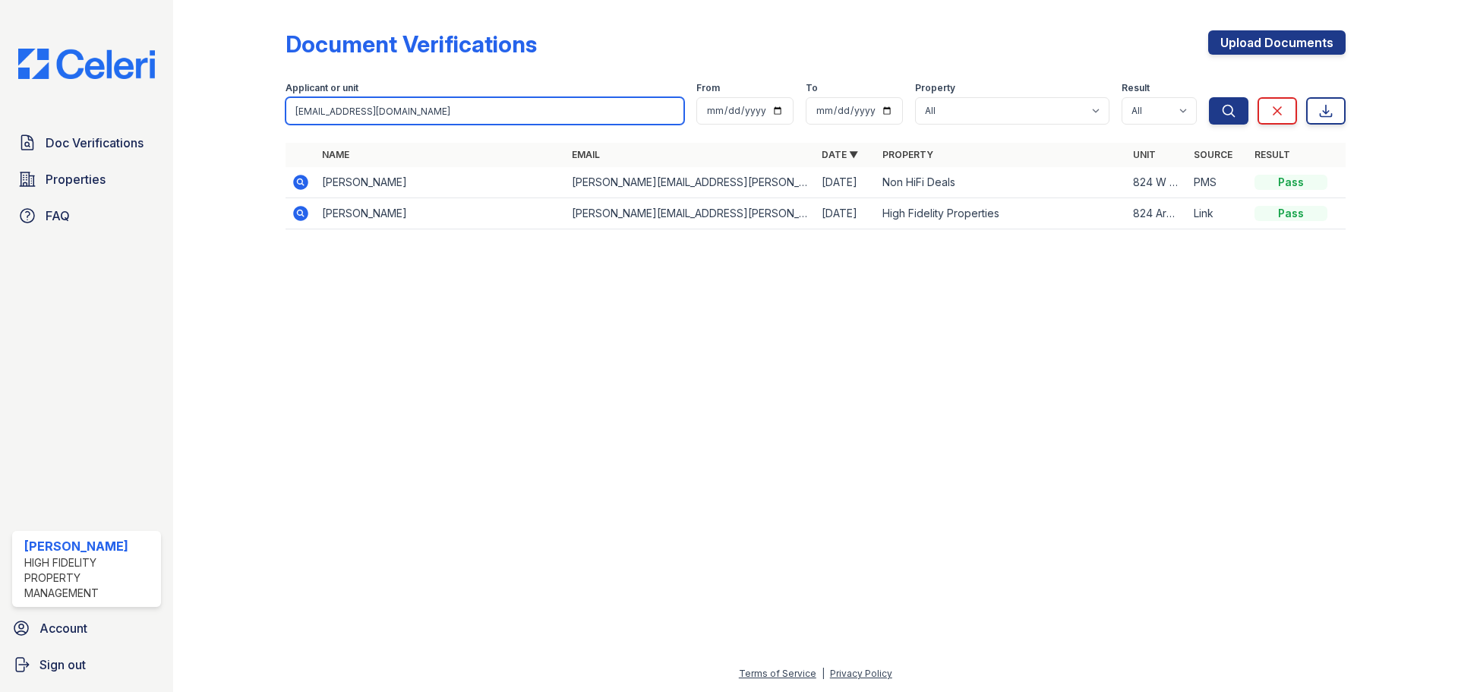
click at [1209, 97] on button "Search" at bounding box center [1228, 110] width 39 height 27
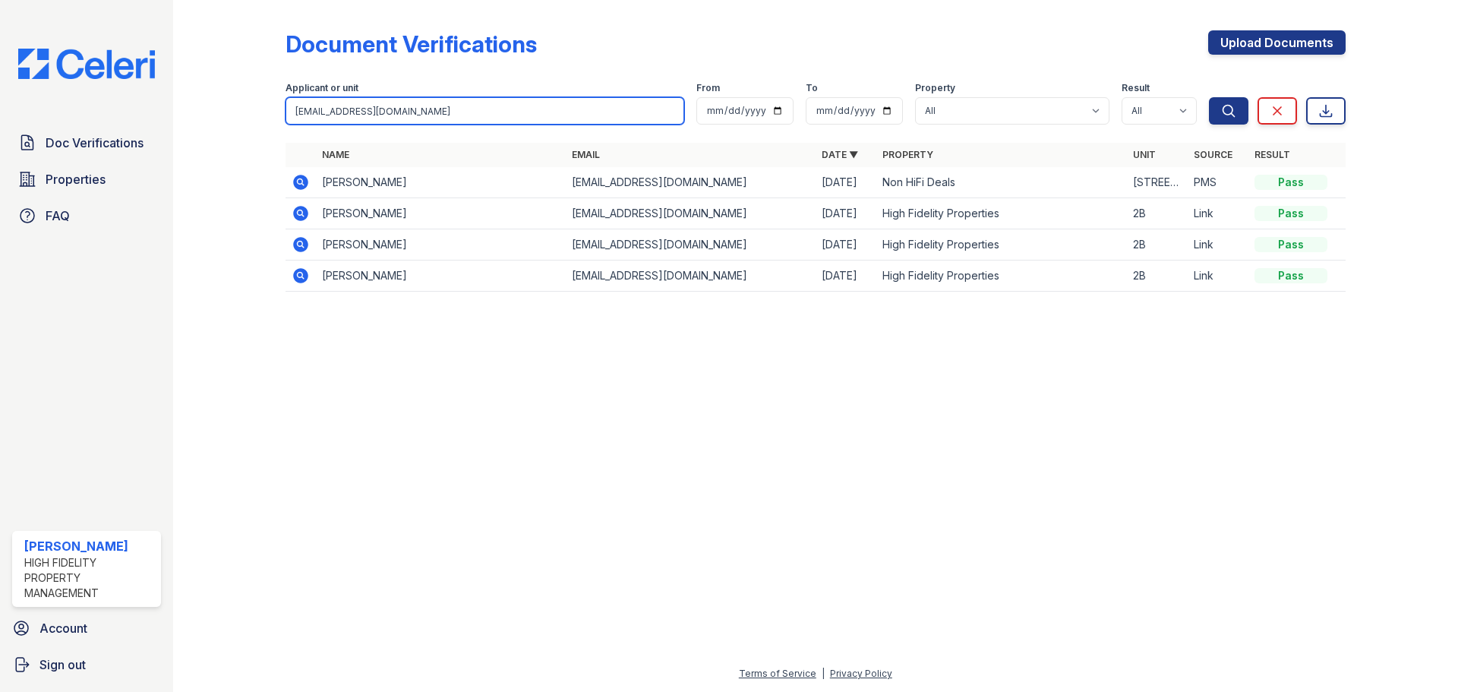
click at [482, 121] on input "[EMAIL_ADDRESS][DOMAIN_NAME]" at bounding box center [485, 110] width 399 height 27
click at [481, 109] on input "[EMAIL_ADDRESS][DOMAIN_NAME]" at bounding box center [485, 110] width 399 height 27
click at [482, 109] on input "[EMAIL_ADDRESS][DOMAIN_NAME]" at bounding box center [485, 110] width 399 height 27
paste input "Marti5355"
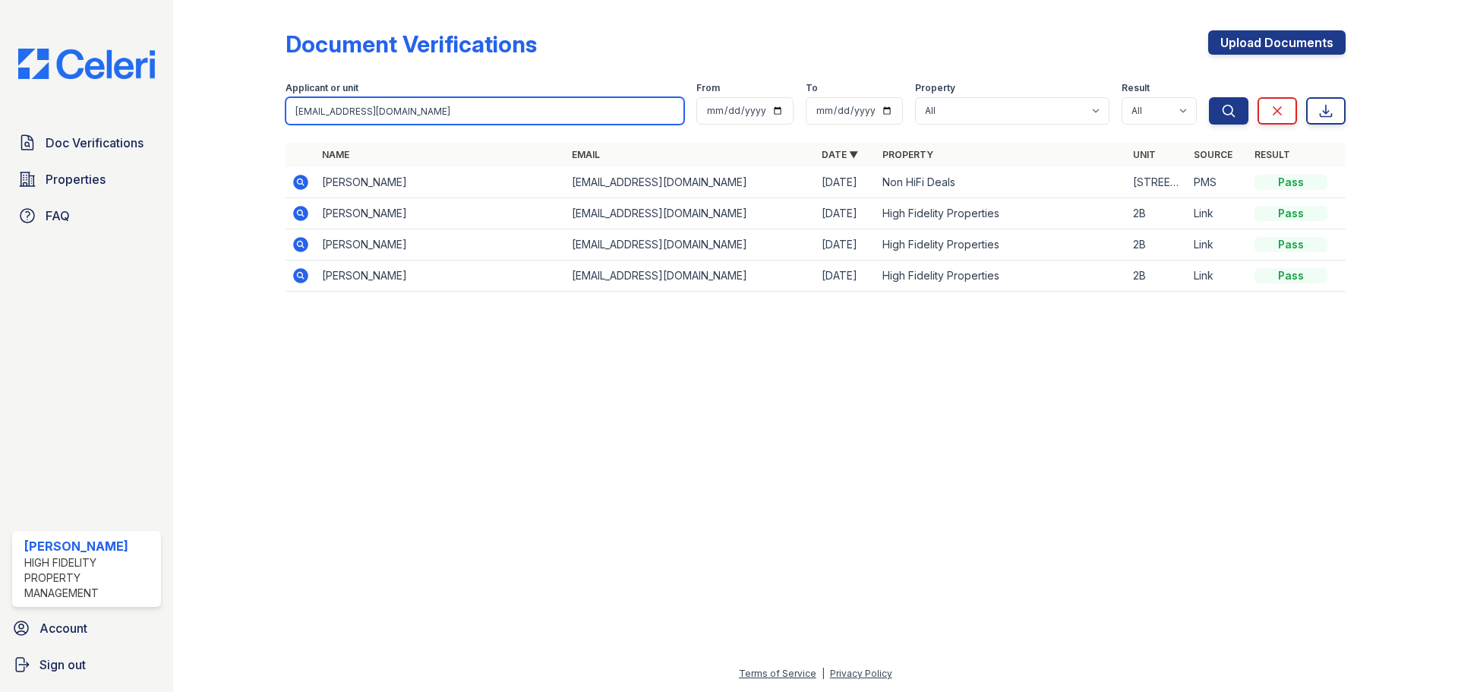
type input "[EMAIL_ADDRESS][DOMAIN_NAME]"
click at [1209, 97] on button "Search" at bounding box center [1228, 110] width 39 height 27
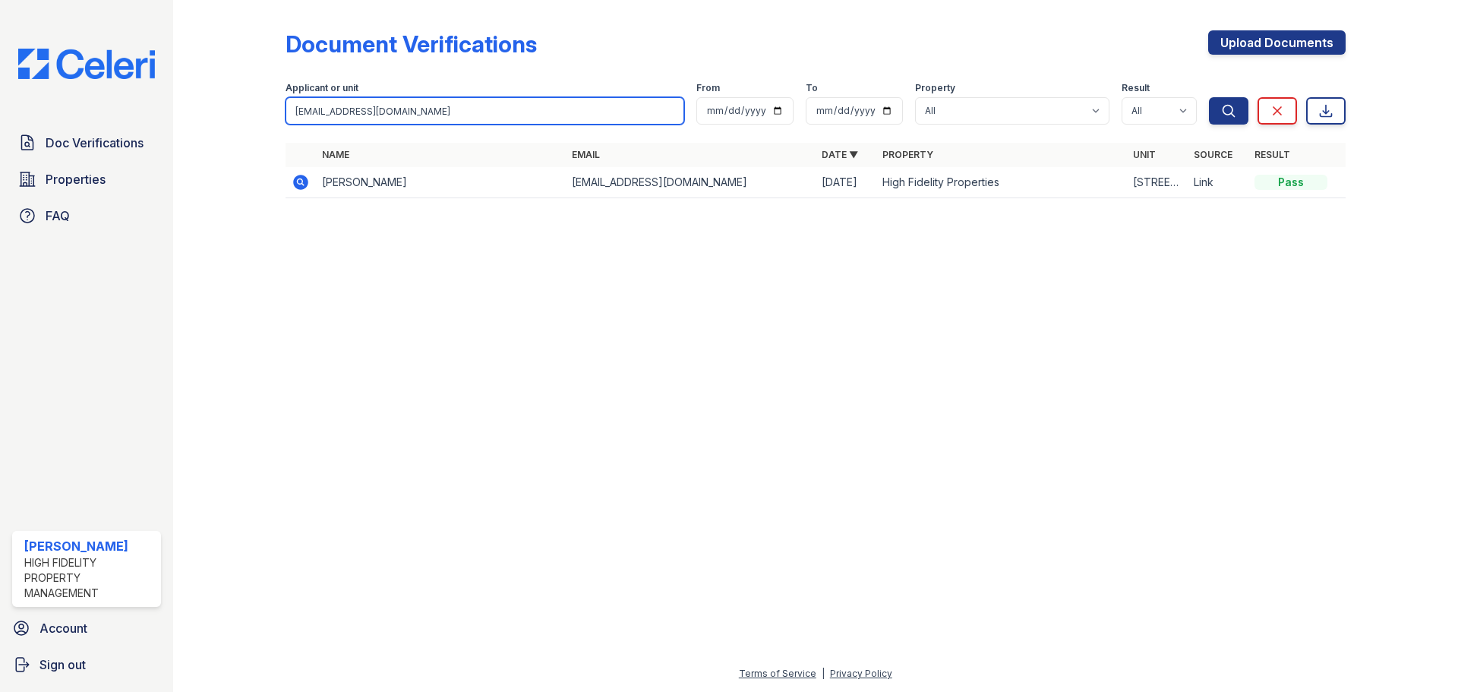
click at [598, 123] on input "[EMAIL_ADDRESS][DOMAIN_NAME]" at bounding box center [485, 110] width 399 height 27
paste input "beauhanold"
type input "[EMAIL_ADDRESS][DOMAIN_NAME]"
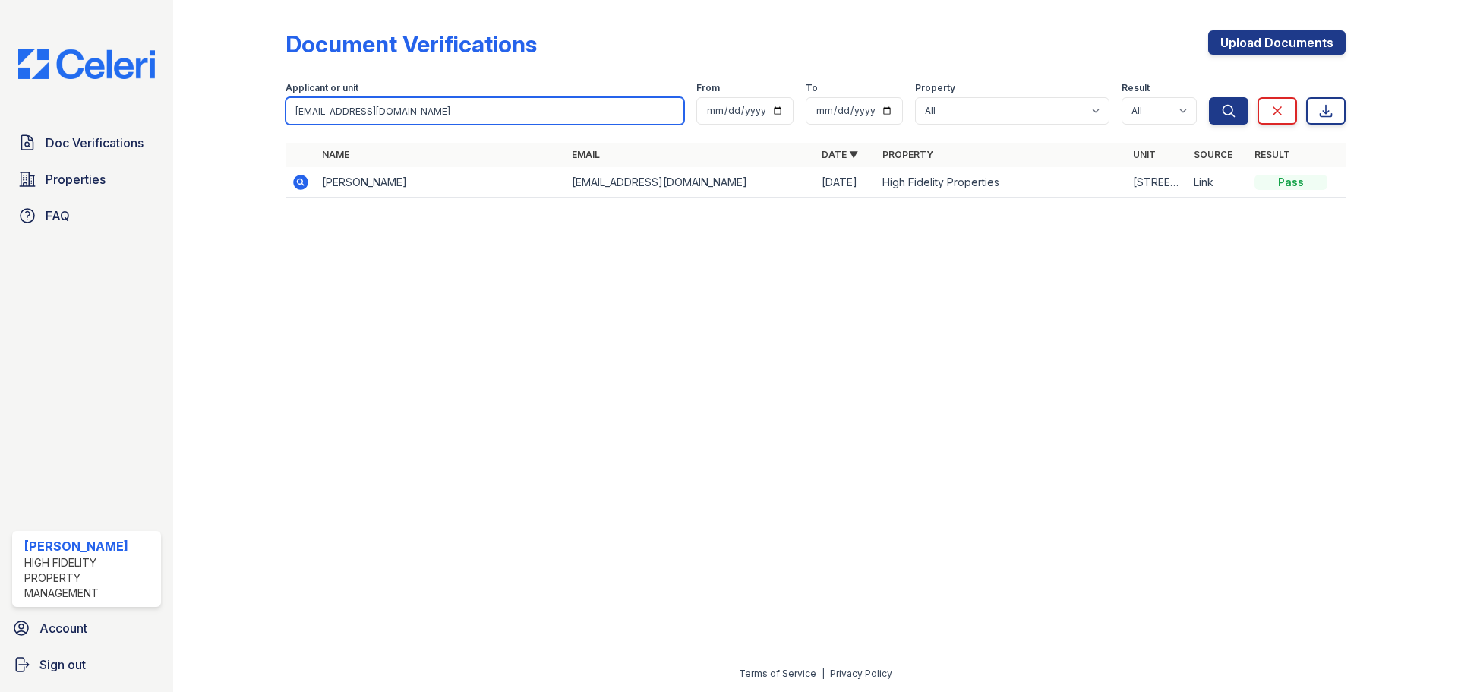
click at [1209, 97] on button "Search" at bounding box center [1228, 110] width 39 height 27
click at [449, 107] on input "[EMAIL_ADDRESS][DOMAIN_NAME]" at bounding box center [485, 110] width 399 height 27
click at [605, 118] on input "[EMAIL_ADDRESS][DOMAIN_NAME]" at bounding box center [485, 110] width 399 height 27
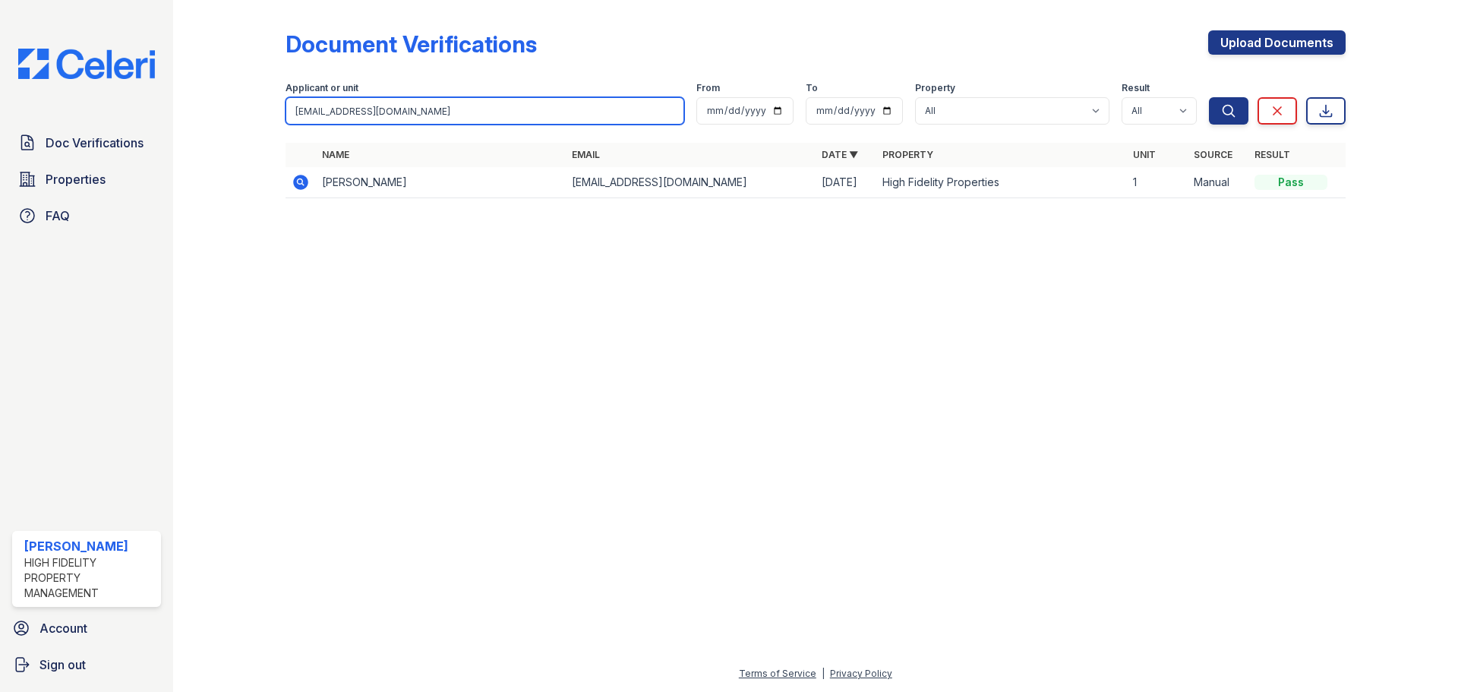
click at [602, 117] on input "[EMAIL_ADDRESS][DOMAIN_NAME]" at bounding box center [485, 110] width 399 height 27
paste input "oliviawenzlick"
type input "[EMAIL_ADDRESS][DOMAIN_NAME]"
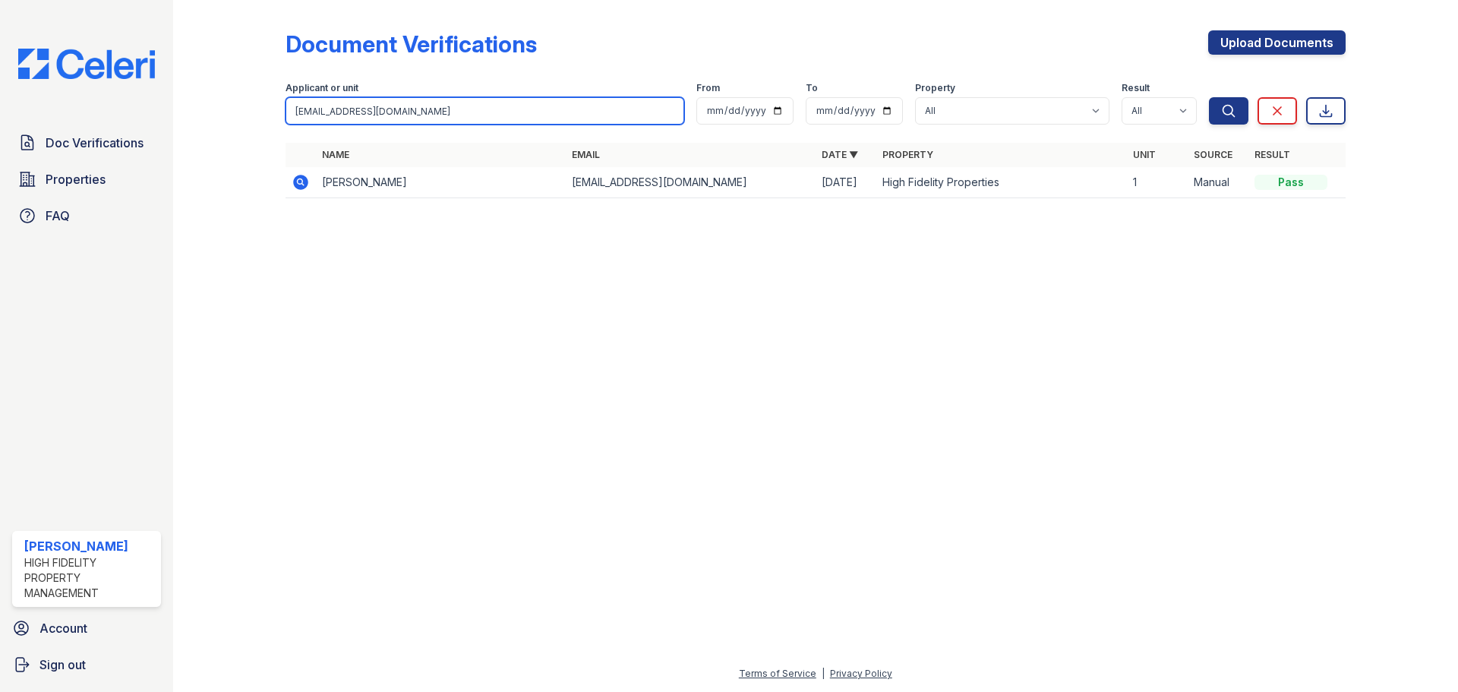
click at [1209, 97] on button "Search" at bounding box center [1228, 110] width 39 height 27
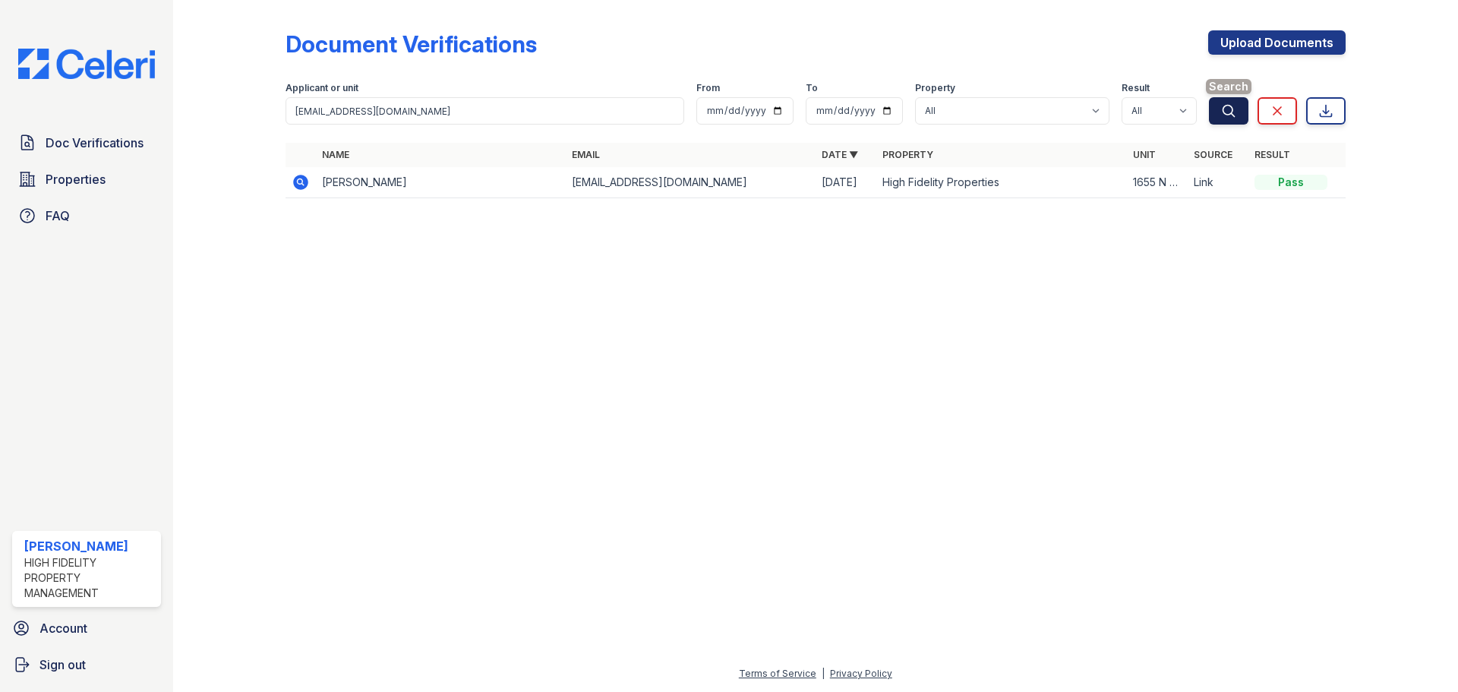
click at [1210, 109] on button "Search" at bounding box center [1228, 110] width 39 height 27
